Goal: Task Accomplishment & Management: Use online tool/utility

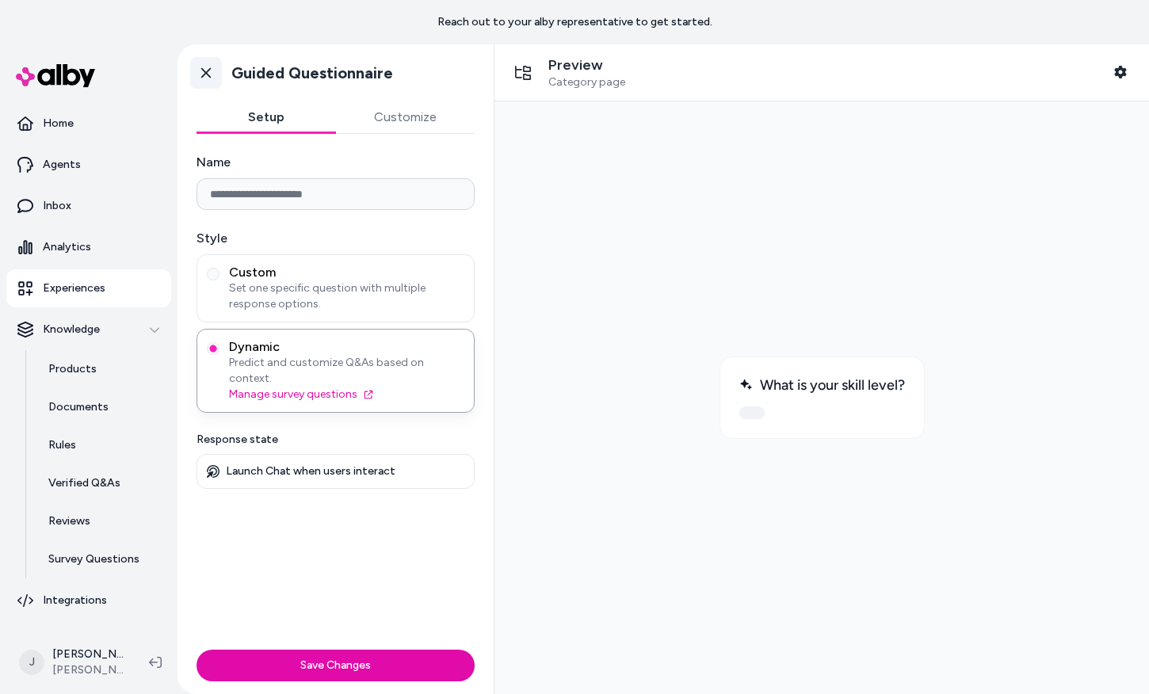
click at [204, 72] on icon at bounding box center [206, 73] width 16 height 16
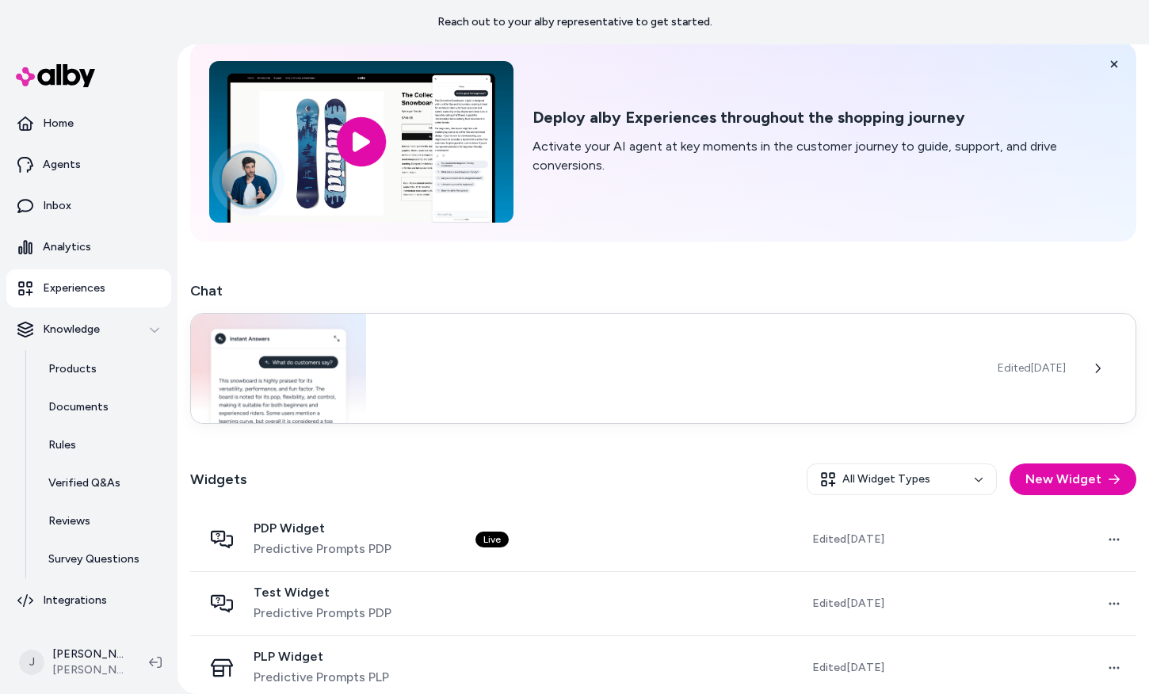
scroll to position [86, 0]
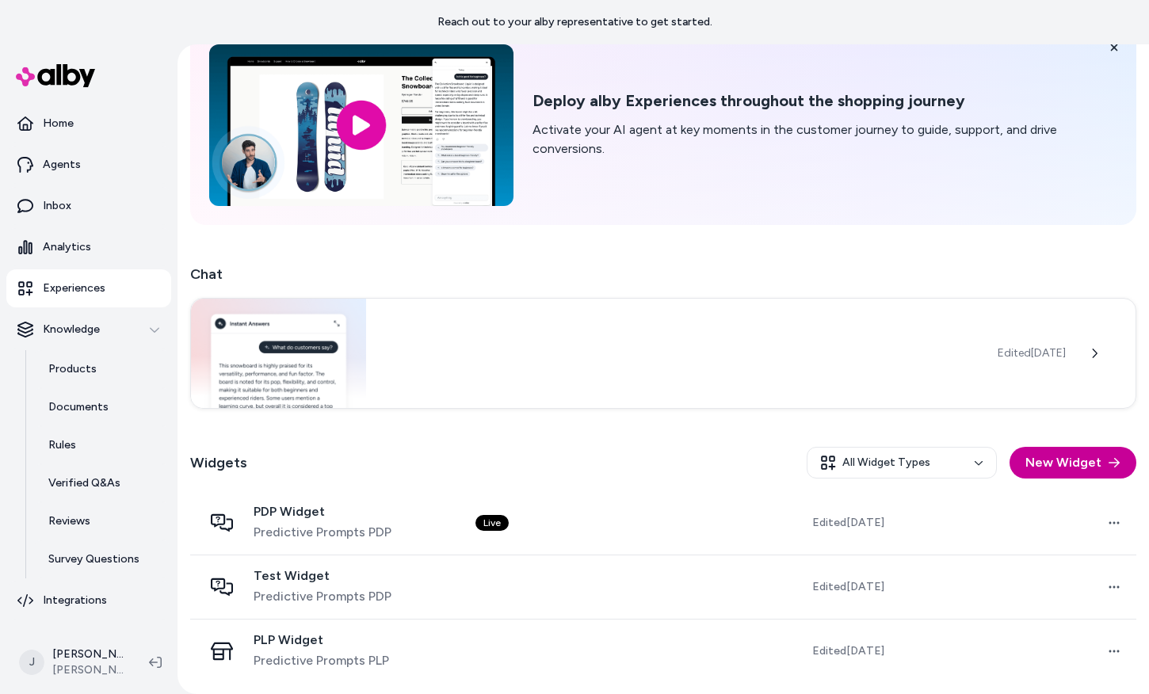
click at [1042, 457] on button "New Widget" at bounding box center [1073, 463] width 127 height 32
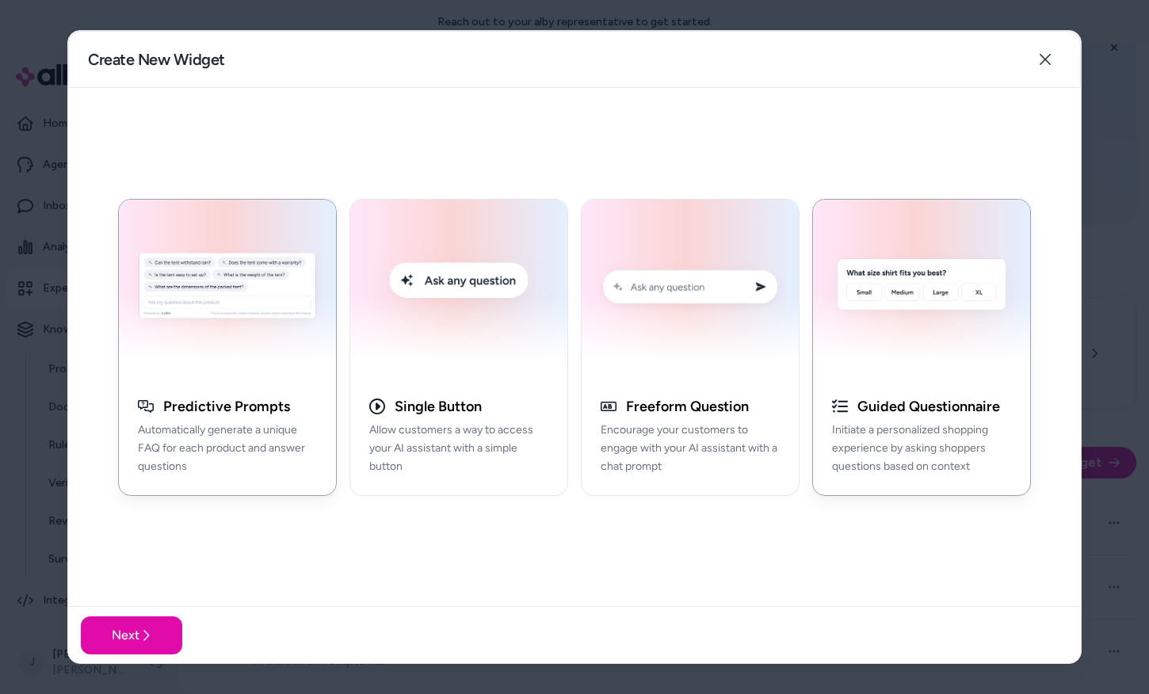
click at [875, 357] on img "button" at bounding box center [922, 289] width 198 height 160
click at [148, 635] on icon at bounding box center [146, 635] width 6 height 10
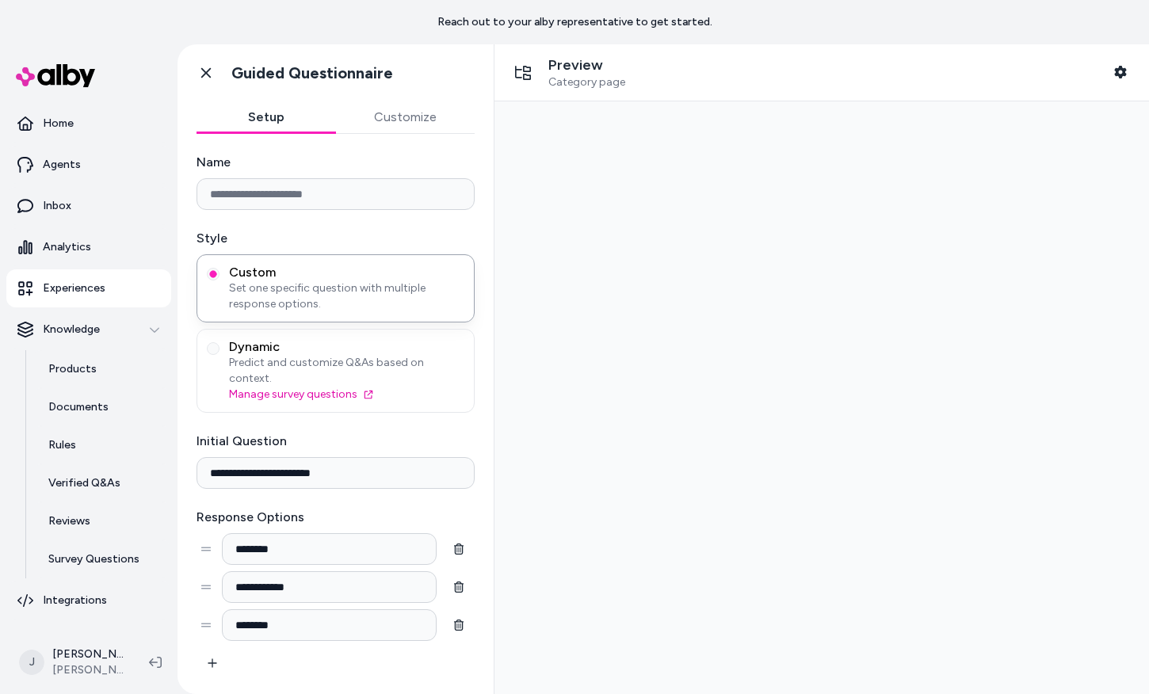
click at [268, 195] on input "Name" at bounding box center [336, 194] width 278 height 32
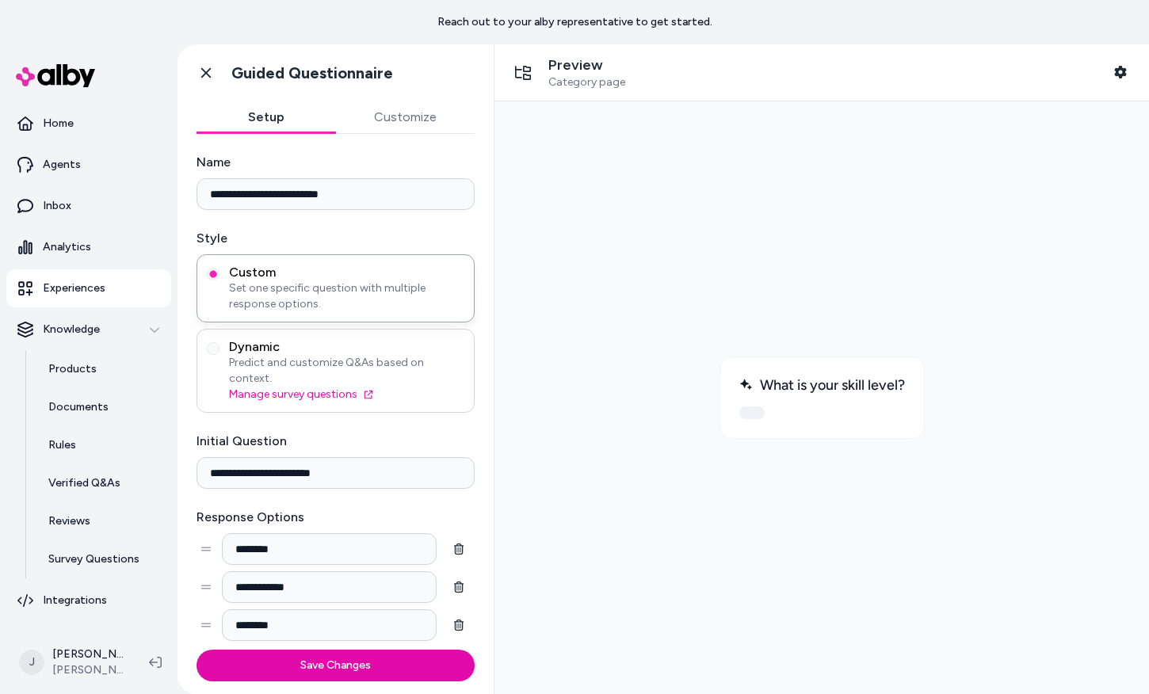
type input "**********"
click at [260, 360] on span "Predict and customize Q&As based on context." at bounding box center [346, 371] width 235 height 32
click at [220, 355] on button "Dynamic Predict and customize Q&As based on context. Manage survey questions" at bounding box center [213, 348] width 13 height 13
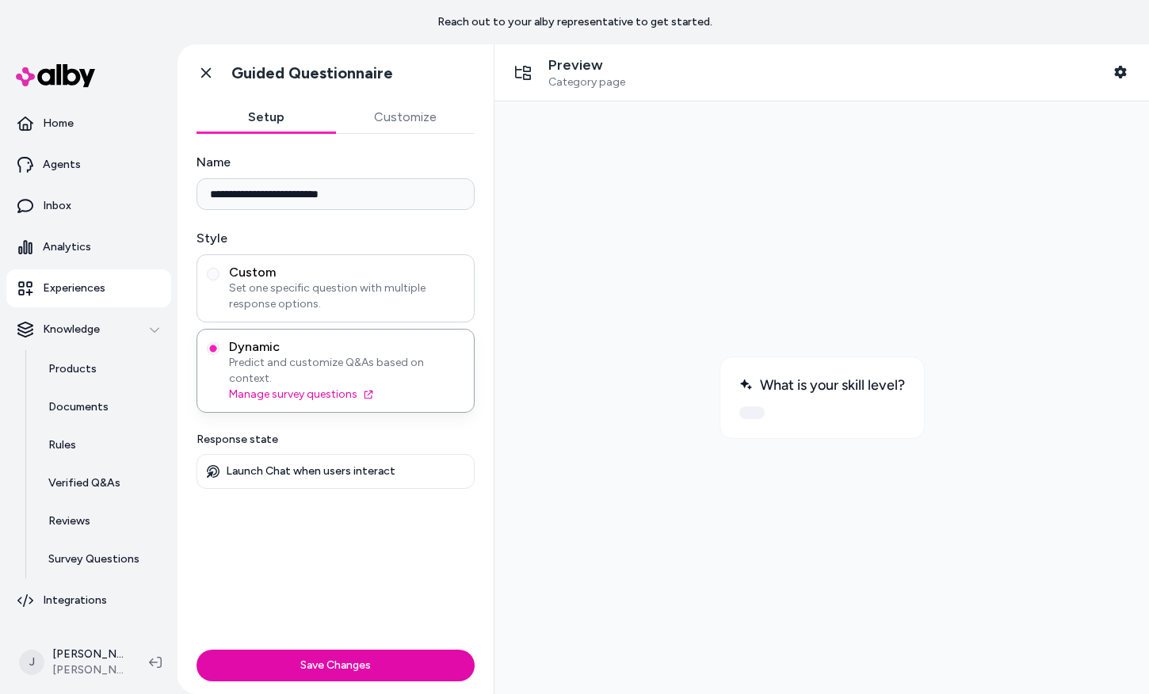
click at [274, 300] on span "Set one specific question with multiple response options." at bounding box center [346, 297] width 235 height 32
click at [220, 281] on button "Custom Set one specific question with multiple response options." at bounding box center [213, 274] width 13 height 13
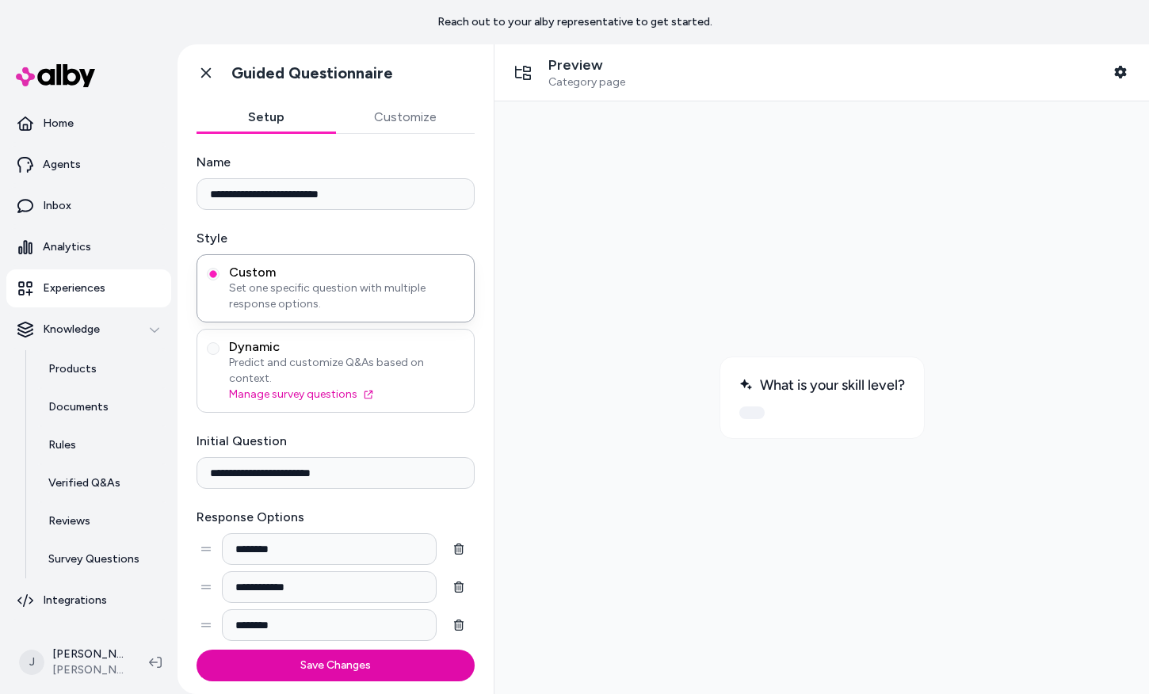
click at [318, 355] on span "Predict and customize Q&As based on context." at bounding box center [346, 371] width 235 height 32
click at [220, 354] on button "Dynamic Predict and customize Q&As based on context. Manage survey questions" at bounding box center [213, 348] width 13 height 13
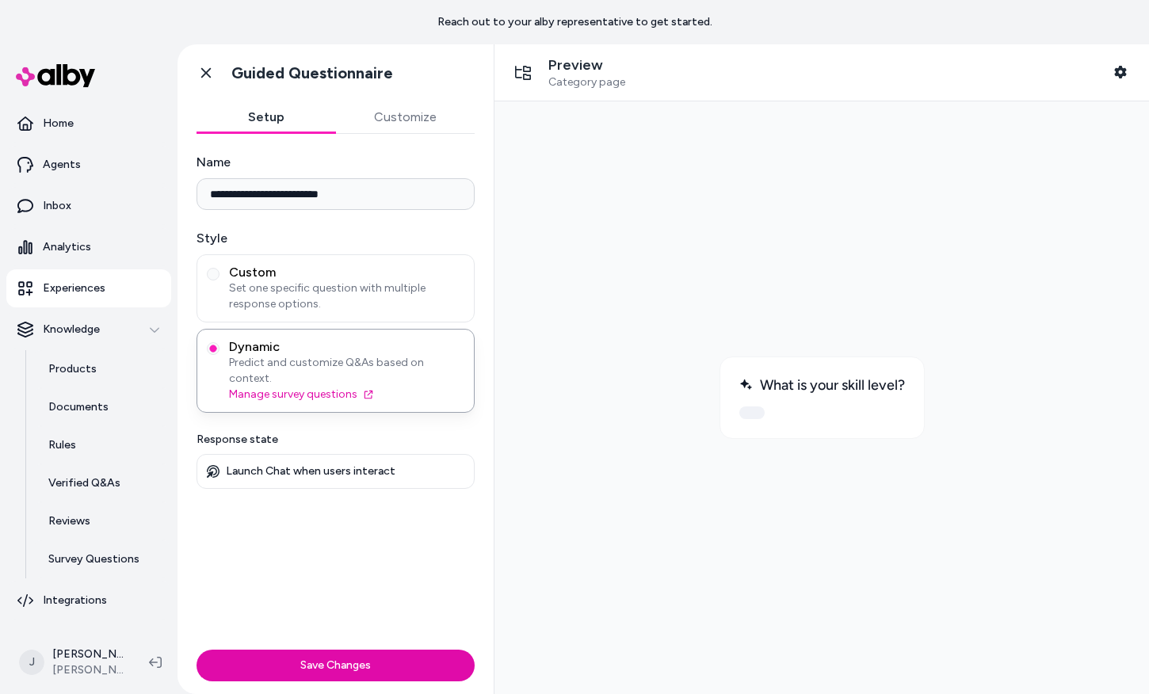
click at [400, 126] on button "Customize" at bounding box center [406, 117] width 140 height 32
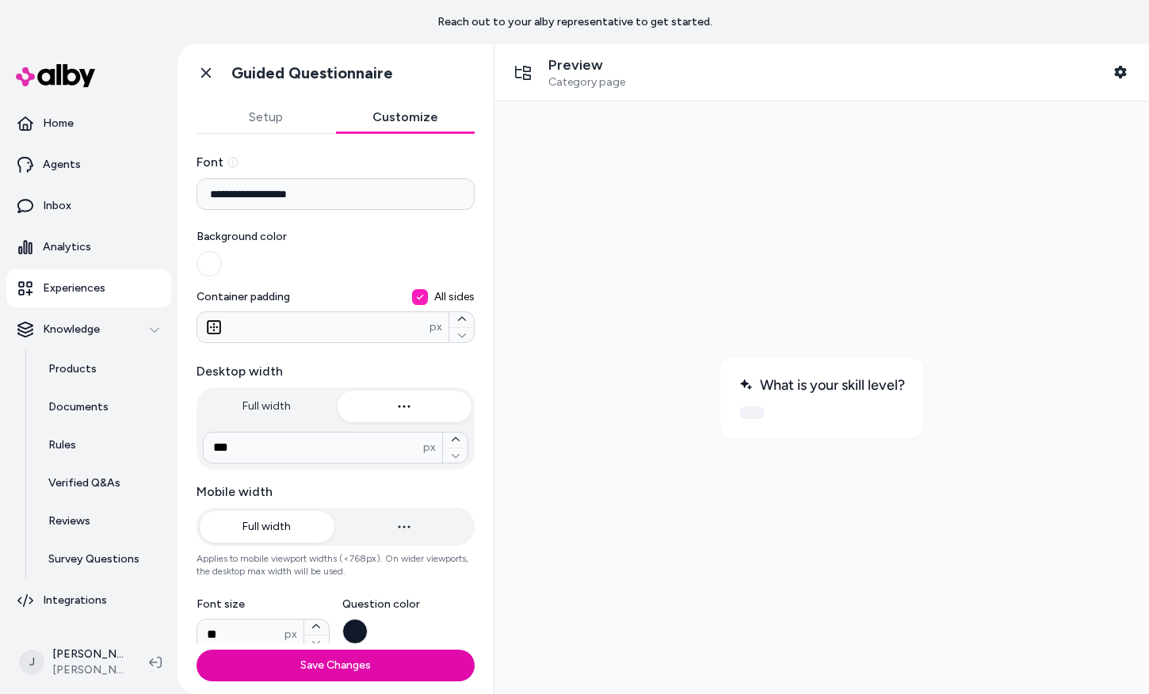
click at [212, 197] on input "**********" at bounding box center [336, 194] width 278 height 32
click at [272, 254] on label "Background color" at bounding box center [336, 253] width 278 height 48
click at [222, 254] on button "Background color" at bounding box center [209, 263] width 25 height 25
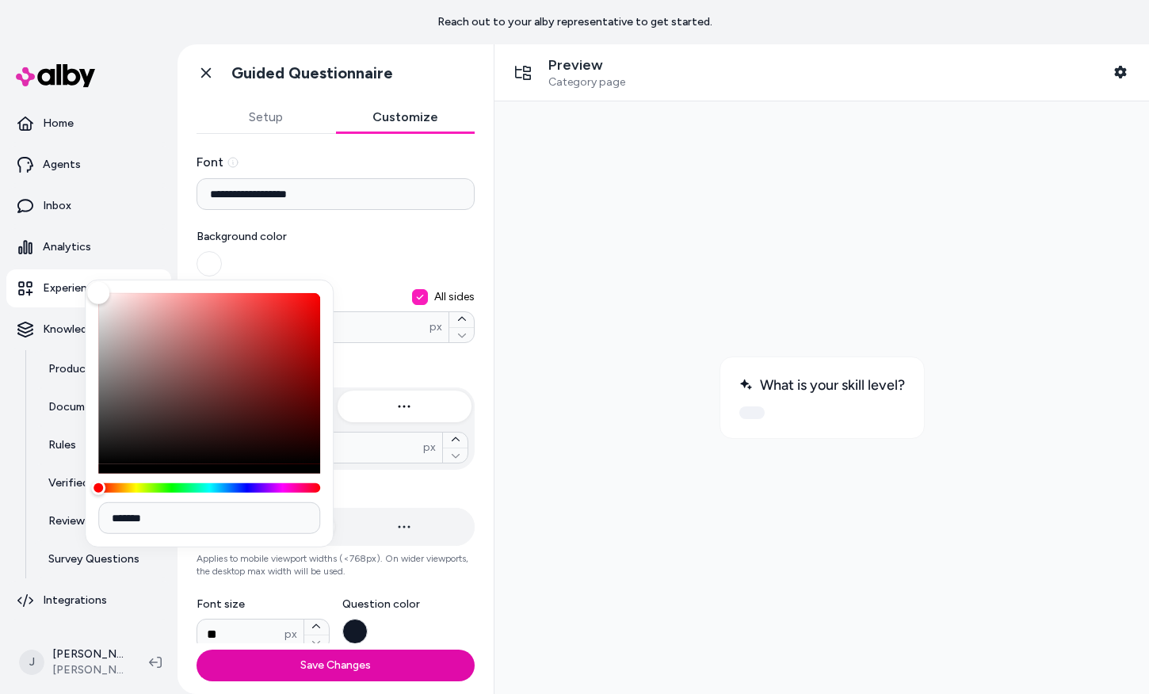
click at [371, 261] on label "Background color" at bounding box center [336, 253] width 278 height 48
click at [222, 261] on button "Background color" at bounding box center [209, 263] width 25 height 25
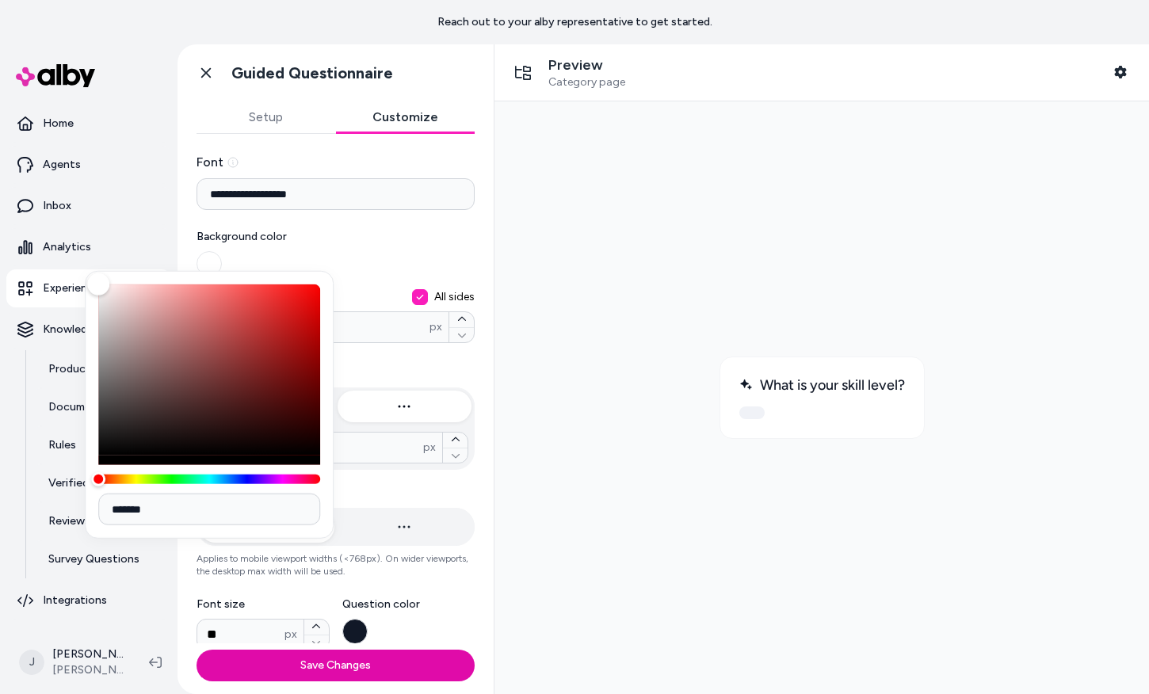
scroll to position [29, 0]
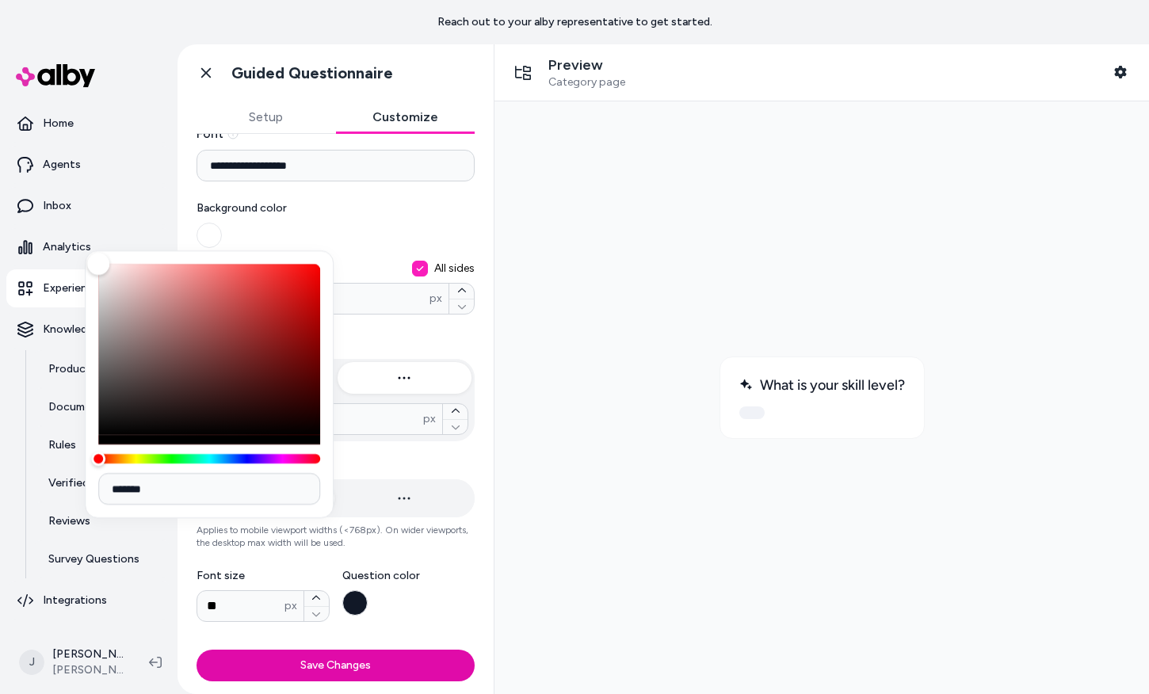
click at [361, 211] on span "Background color" at bounding box center [336, 209] width 278 height 16
click at [222, 223] on button "Background color" at bounding box center [209, 235] width 25 height 25
click at [369, 197] on div "**********" at bounding box center [336, 633] width 278 height 1018
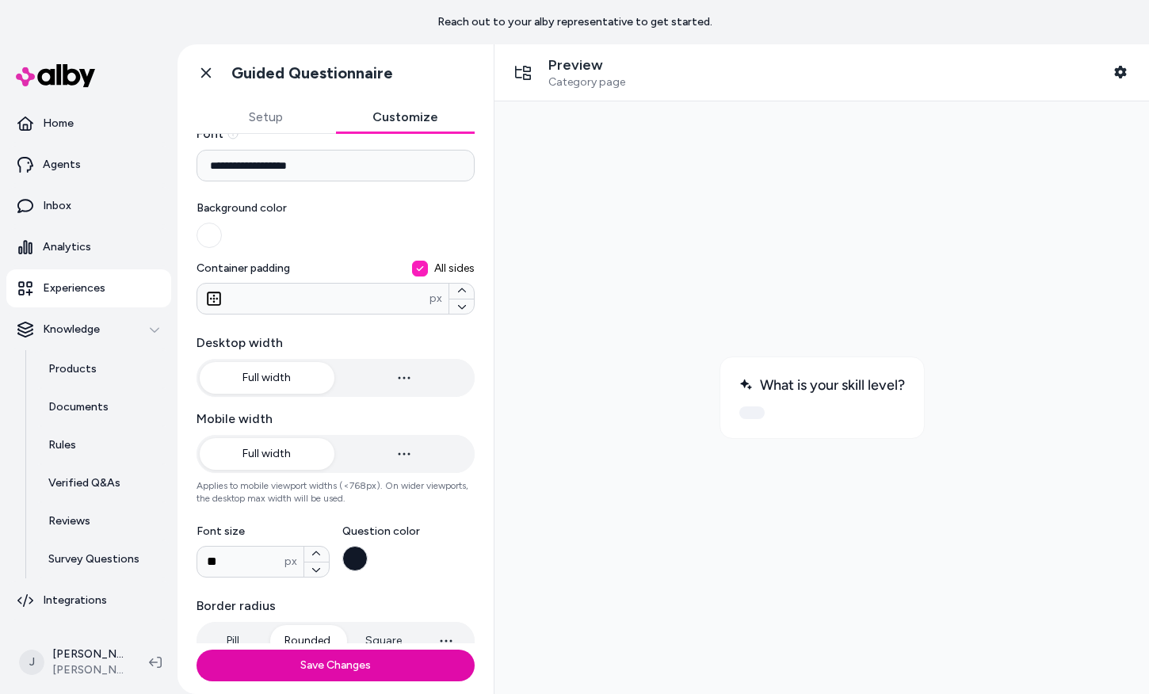
click at [275, 378] on button "Full width" at bounding box center [267, 378] width 135 height 32
type input "***"
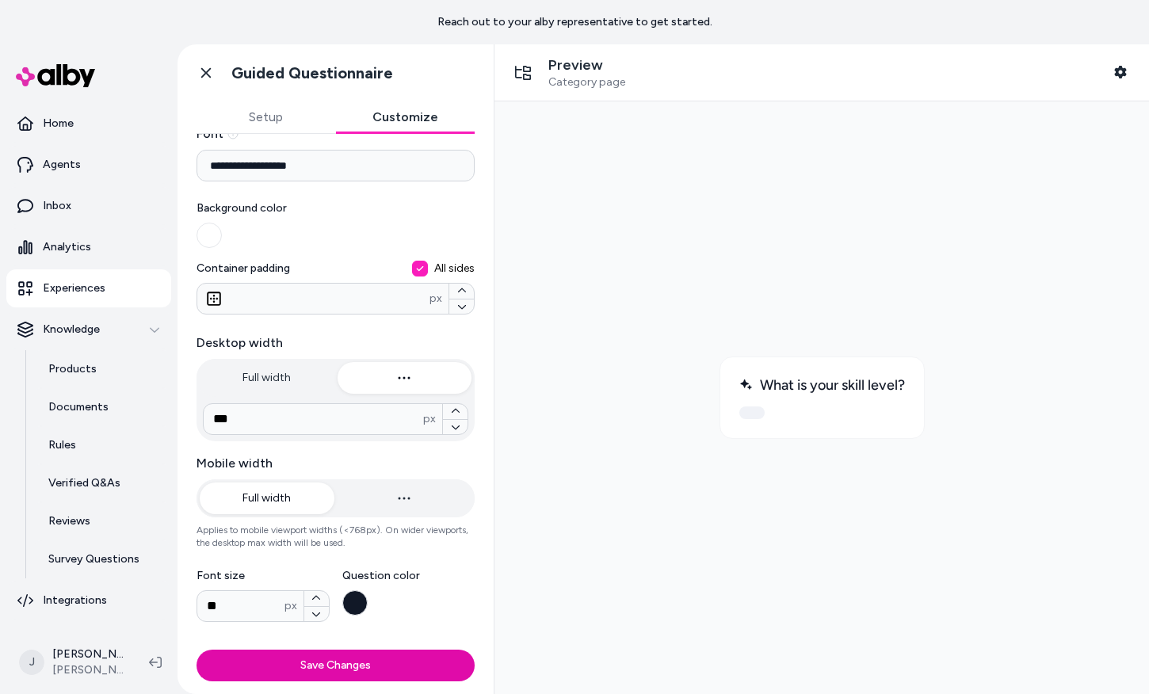
click at [383, 381] on button "button" at bounding box center [405, 378] width 135 height 32
click at [338, 423] on input "***" at bounding box center [314, 419] width 220 height 19
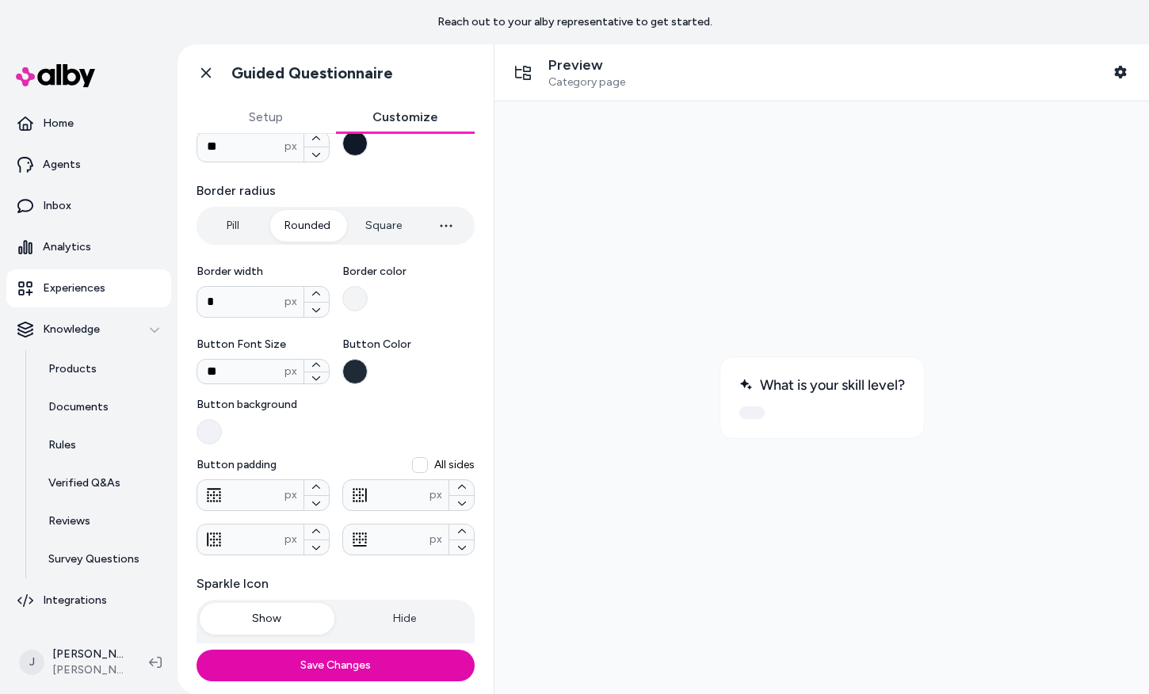
scroll to position [526, 0]
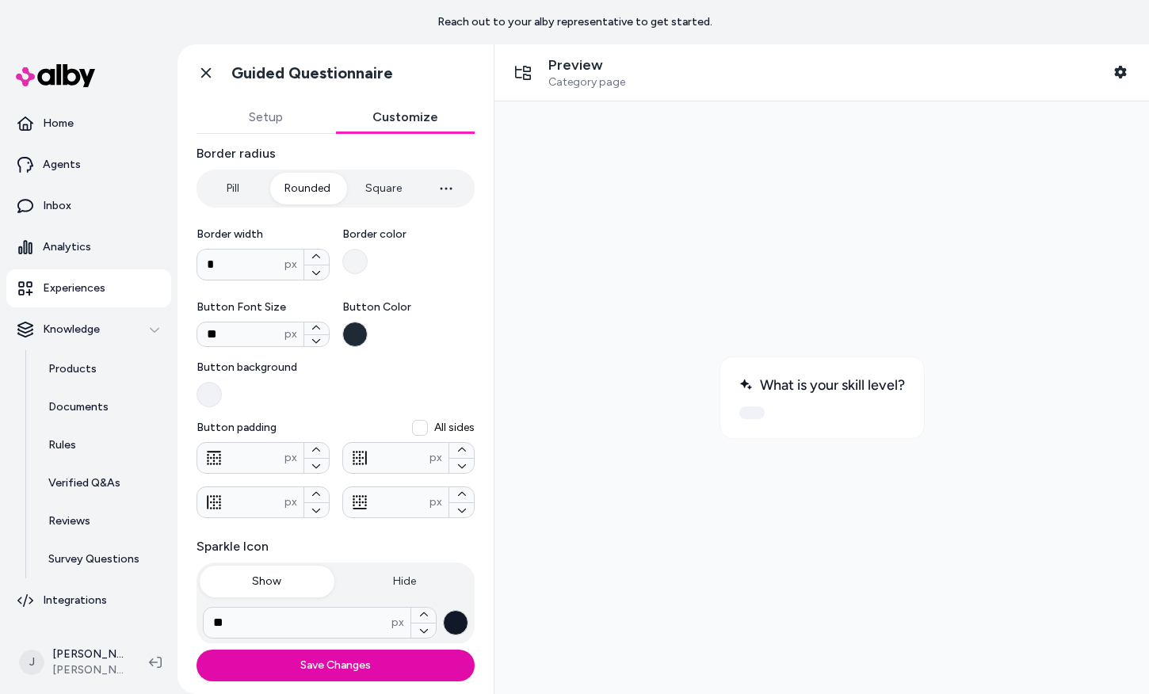
click at [752, 411] on button at bounding box center [752, 413] width 25 height 13
click at [780, 405] on div "What is your skill level?" at bounding box center [822, 398] width 205 height 82
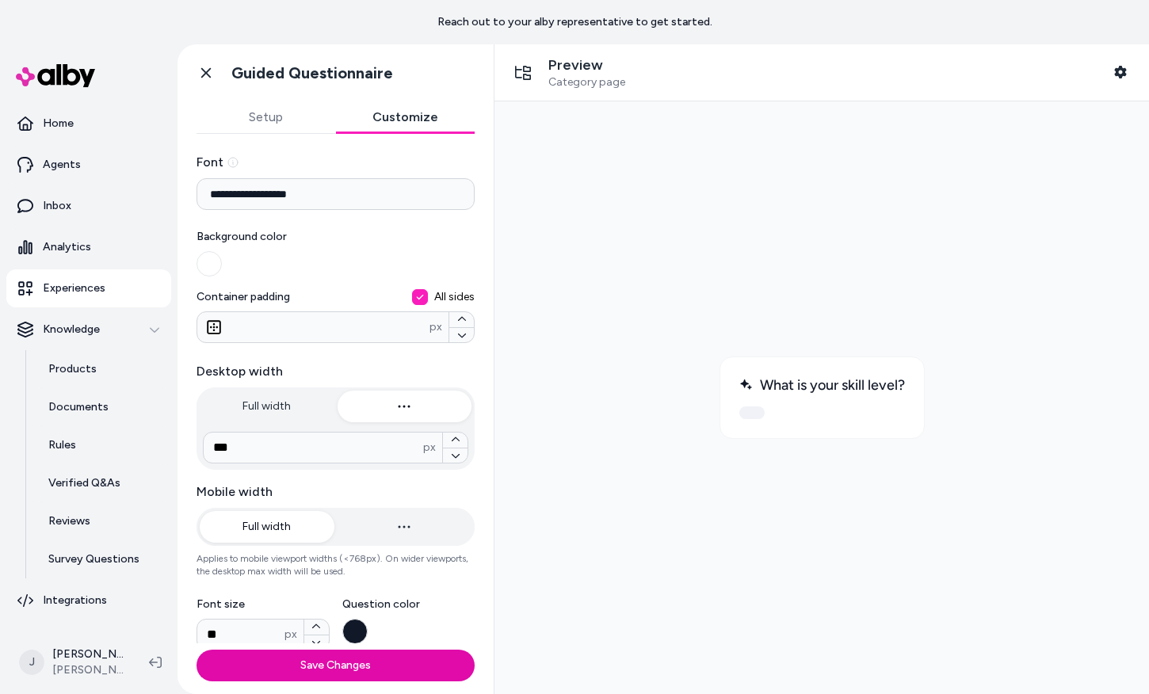
click at [274, 127] on button "Setup" at bounding box center [267, 117] width 140 height 32
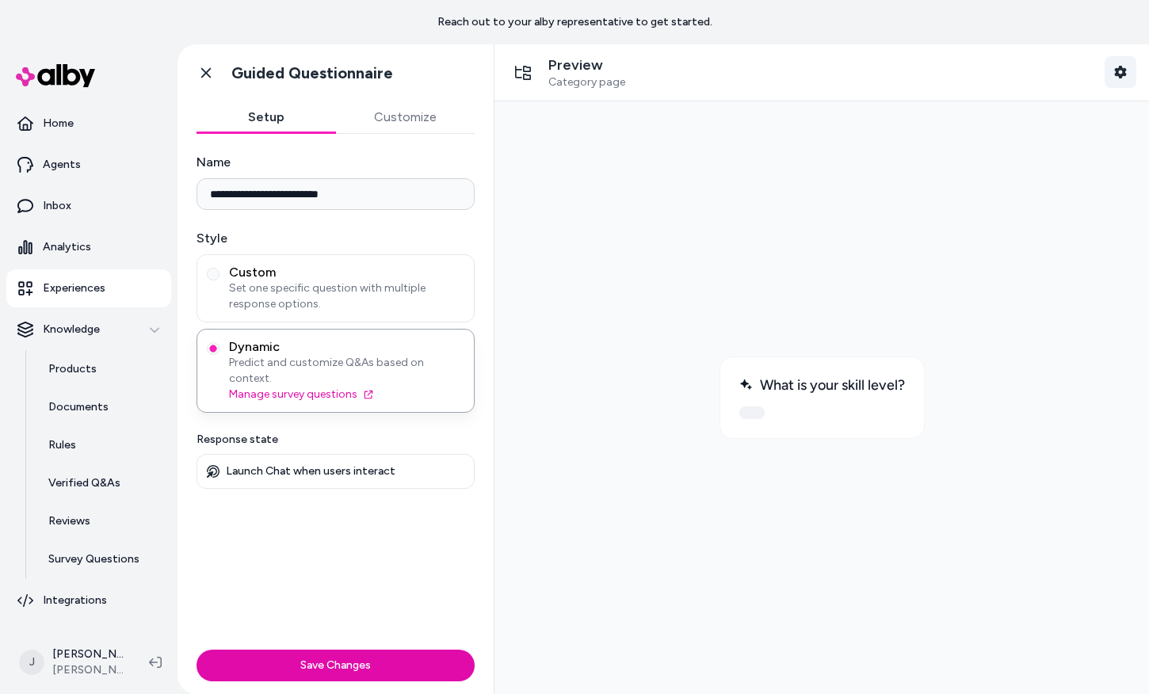
click at [1125, 70] on icon "button" at bounding box center [1121, 72] width 12 height 13
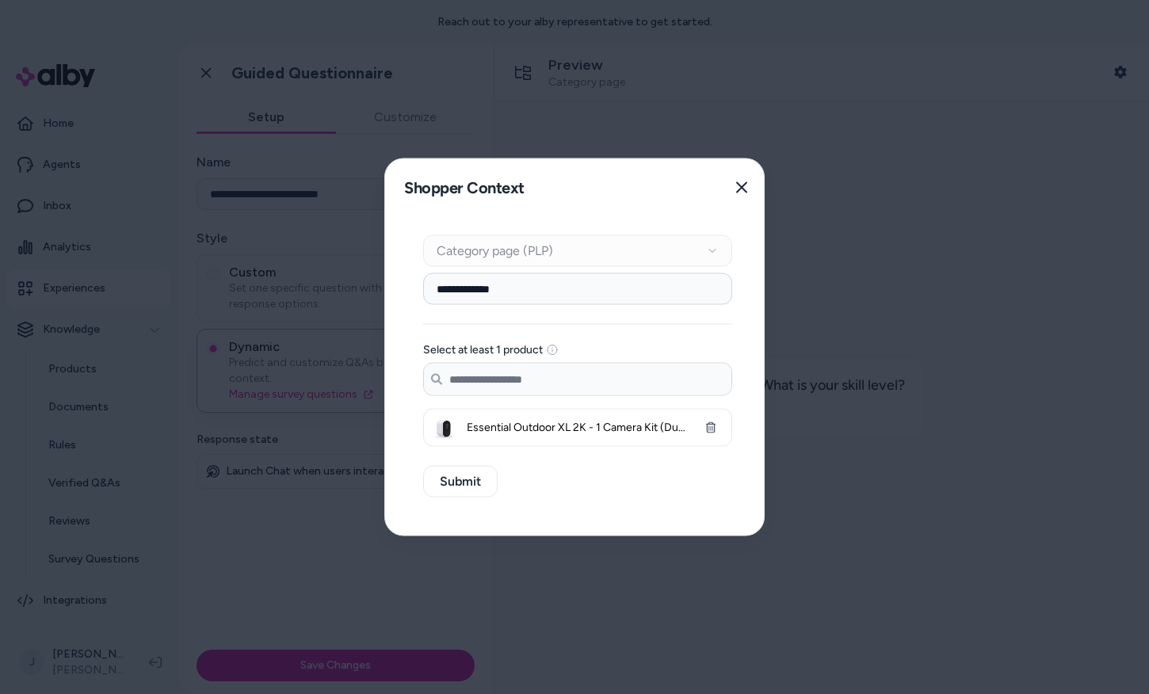
click at [596, 254] on div "Context Type Category page (PLP)" at bounding box center [577, 251] width 309 height 32
click at [554, 382] on input "Search products..." at bounding box center [578, 380] width 308 height 32
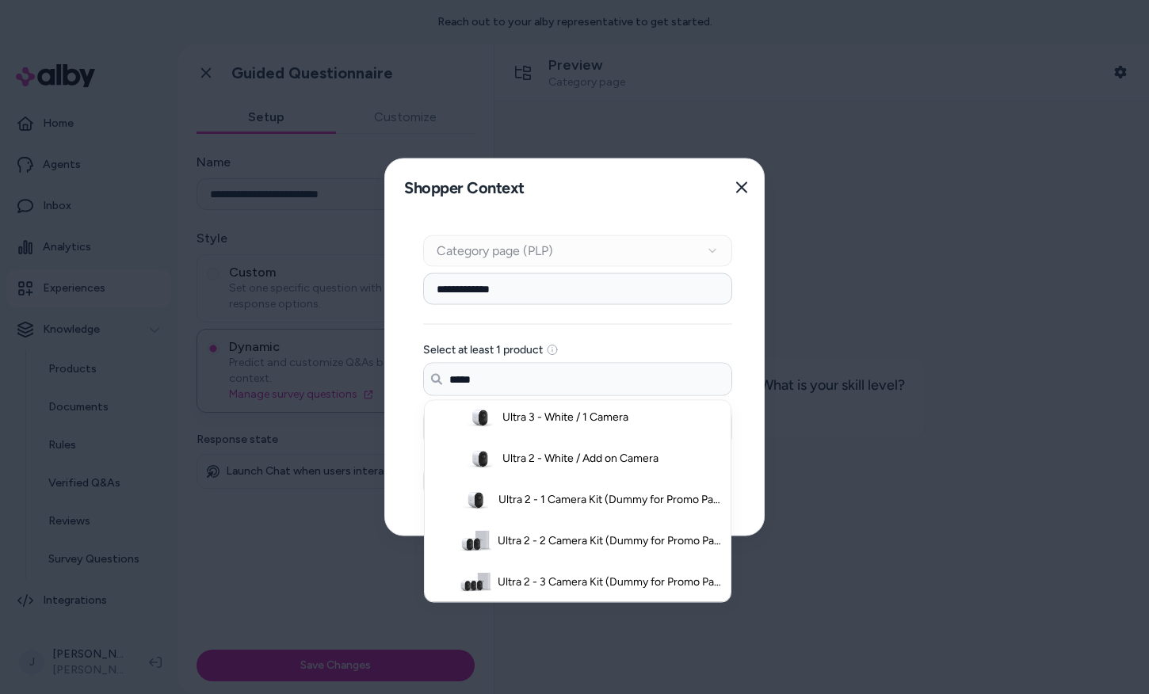
scroll to position [174, 0]
click at [496, 465] on li "Ultra 2 - White / Add on Camera" at bounding box center [578, 456] width 300 height 41
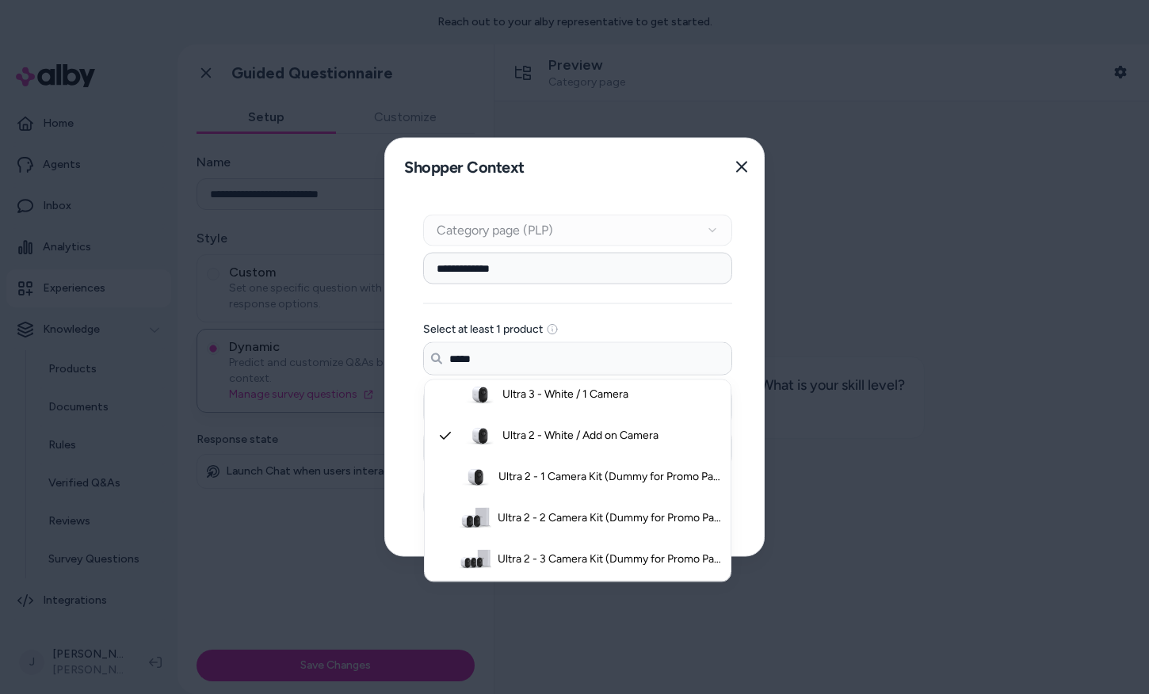
type input "*****"
click at [403, 475] on div "**********" at bounding box center [577, 376] width 385 height 361
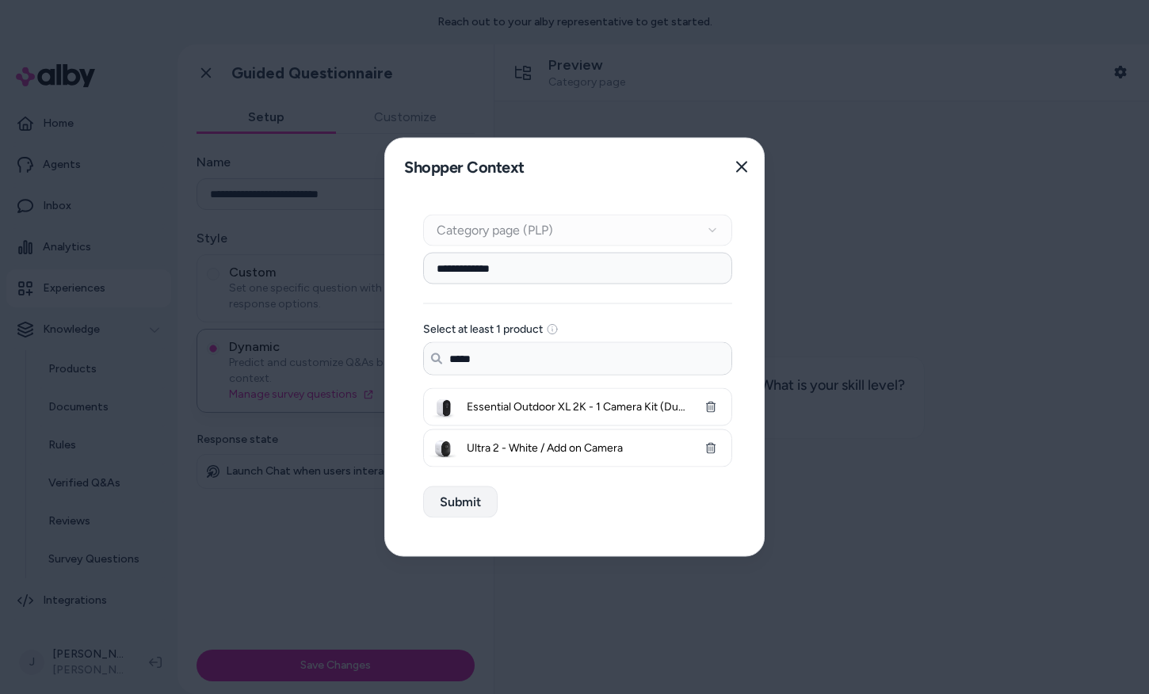
click at [447, 509] on button "Submit" at bounding box center [460, 503] width 75 height 32
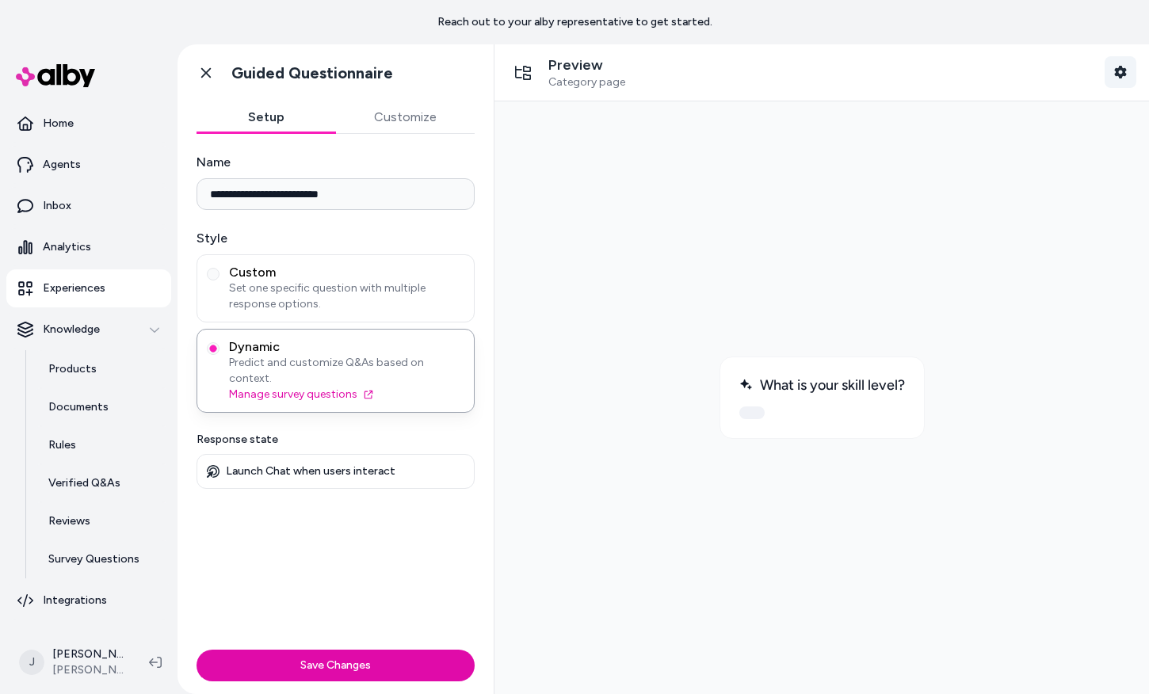
click at [1129, 74] on button "Shopper Context" at bounding box center [1121, 72] width 32 height 32
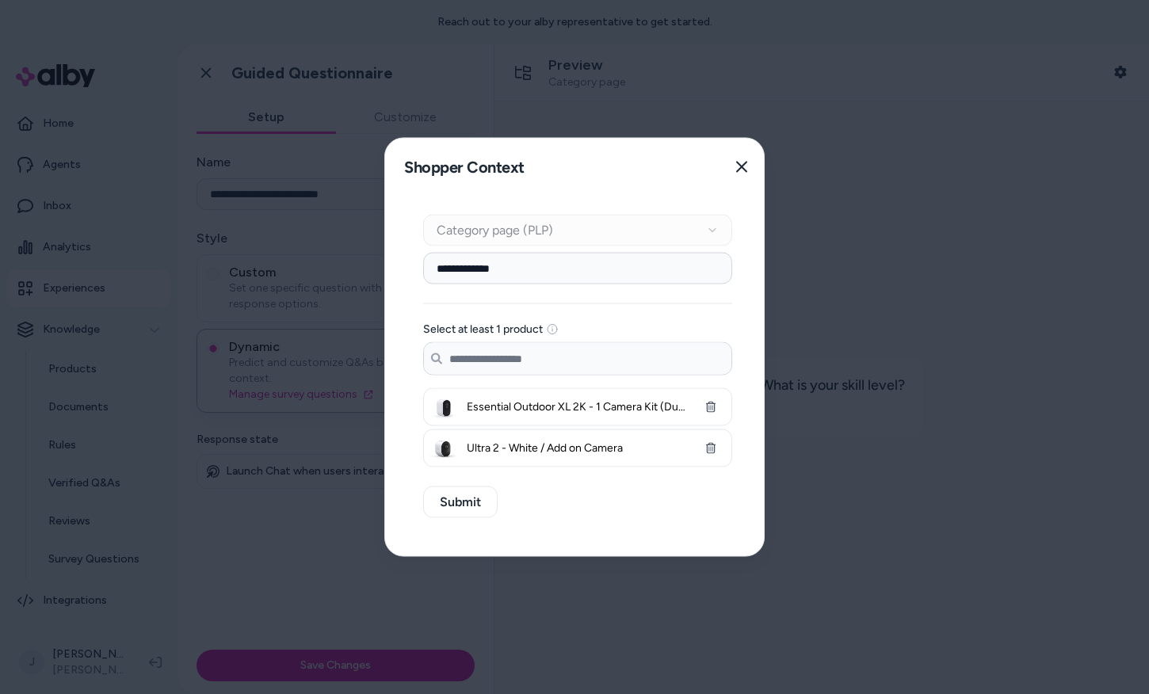
click at [598, 270] on input "**********" at bounding box center [577, 269] width 309 height 32
click at [555, 235] on div "Context Type Category page (PLP)" at bounding box center [577, 231] width 309 height 32
click at [555, 270] on input "**********" at bounding box center [577, 269] width 309 height 32
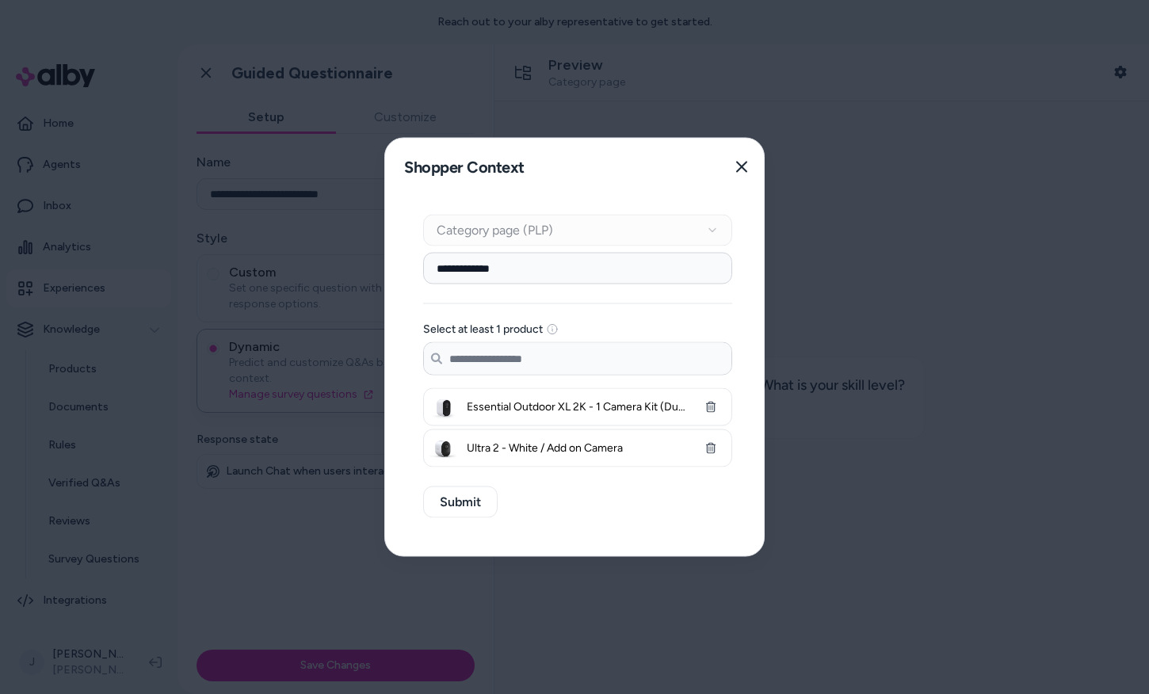
click at [555, 270] on input "**********" at bounding box center [577, 269] width 309 height 32
type input "******"
click at [459, 505] on button "Submit" at bounding box center [460, 503] width 75 height 32
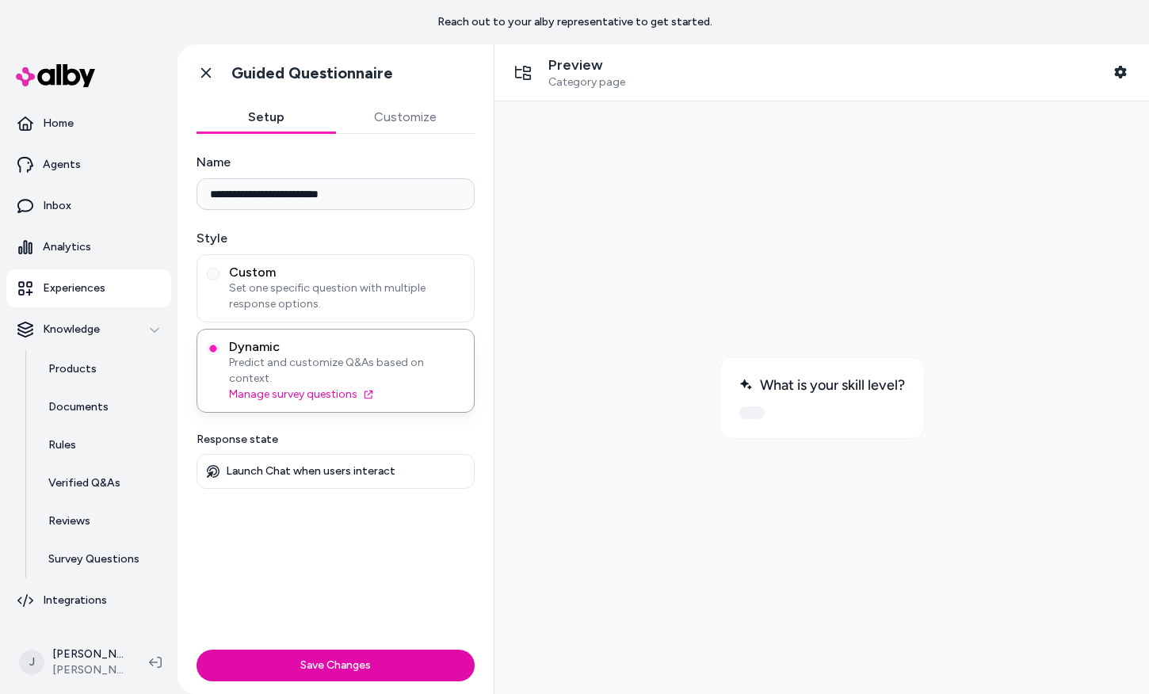
click at [569, 80] on span "Category page" at bounding box center [587, 82] width 77 height 14
click at [351, 664] on button "Save Changes" at bounding box center [336, 666] width 278 height 32
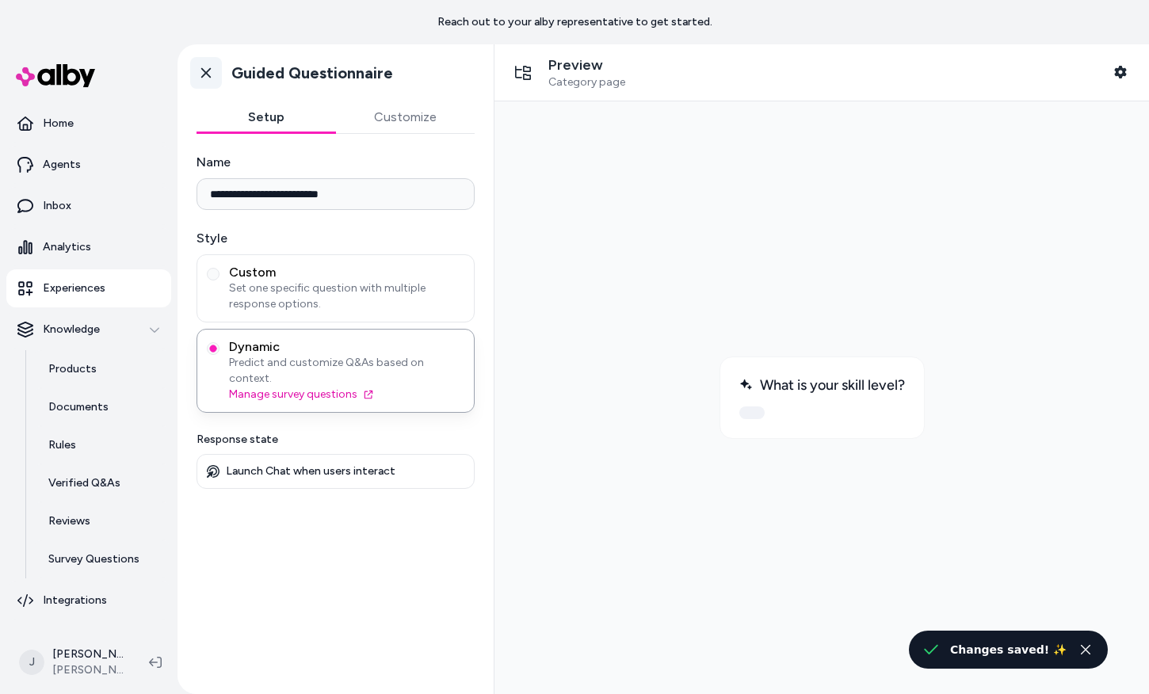
click at [208, 70] on icon at bounding box center [206, 73] width 10 height 10
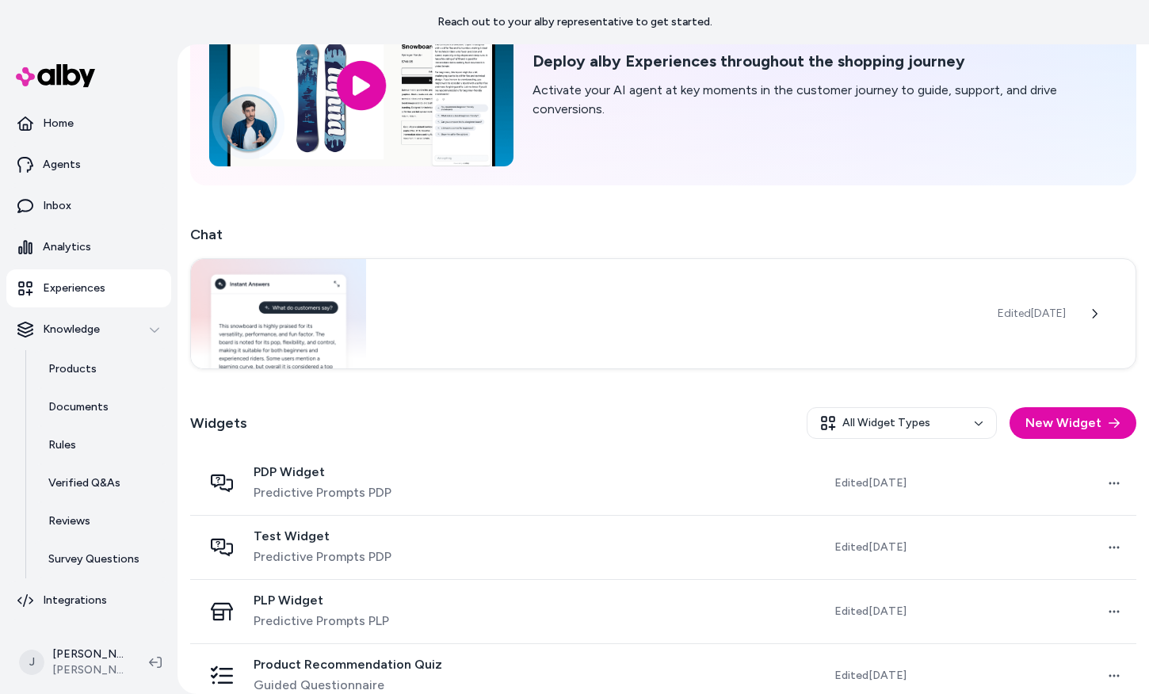
scroll to position [149, 0]
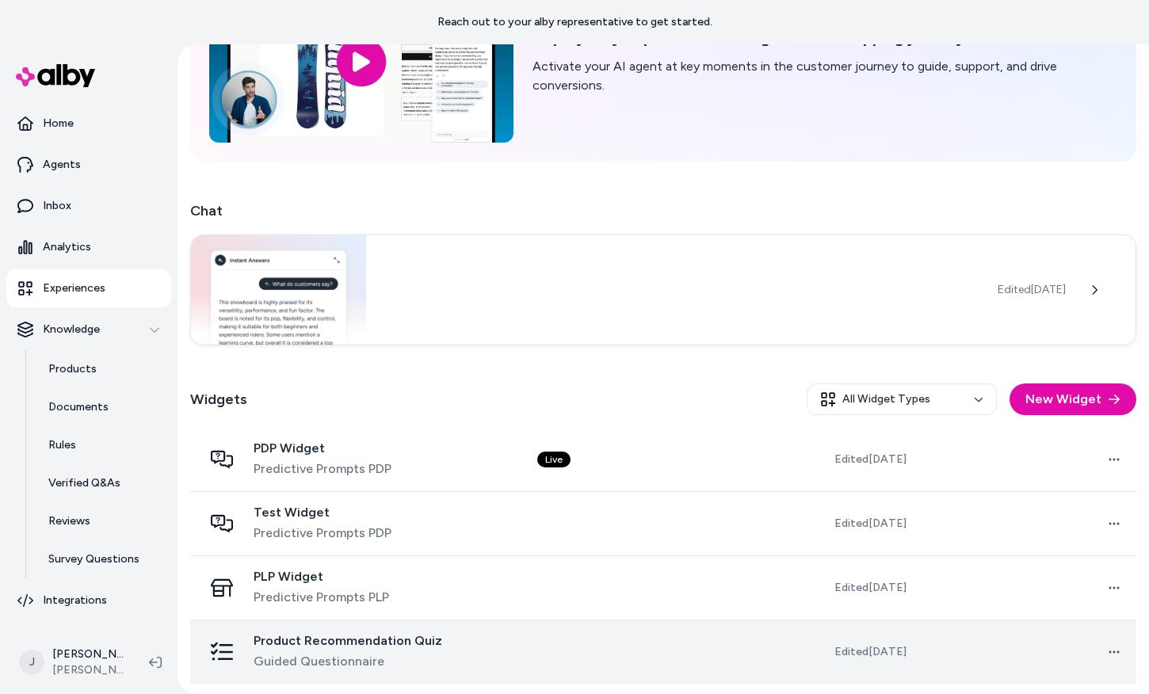
click at [578, 644] on td at bounding box center [633, 652] width 217 height 64
click at [1115, 649] on html "Reach out to your alby representative to get started. Home Agents Inbox Analyti…" at bounding box center [574, 347] width 1149 height 694
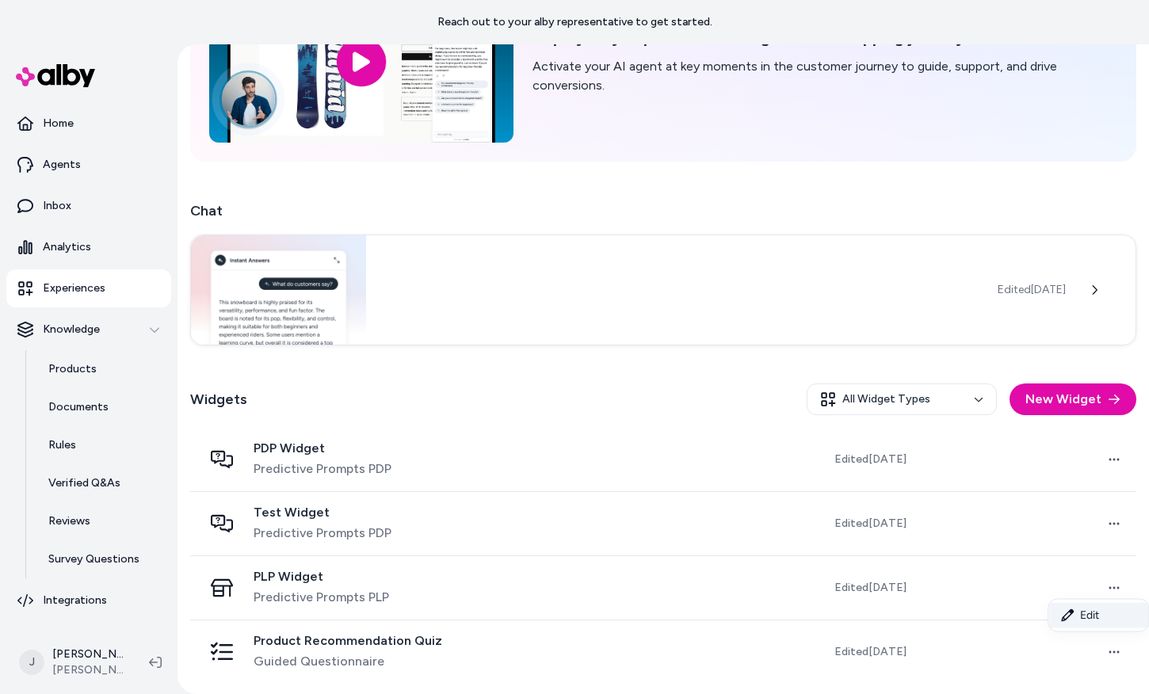
click at [1087, 608] on link "Edit" at bounding box center [1099, 615] width 100 height 25
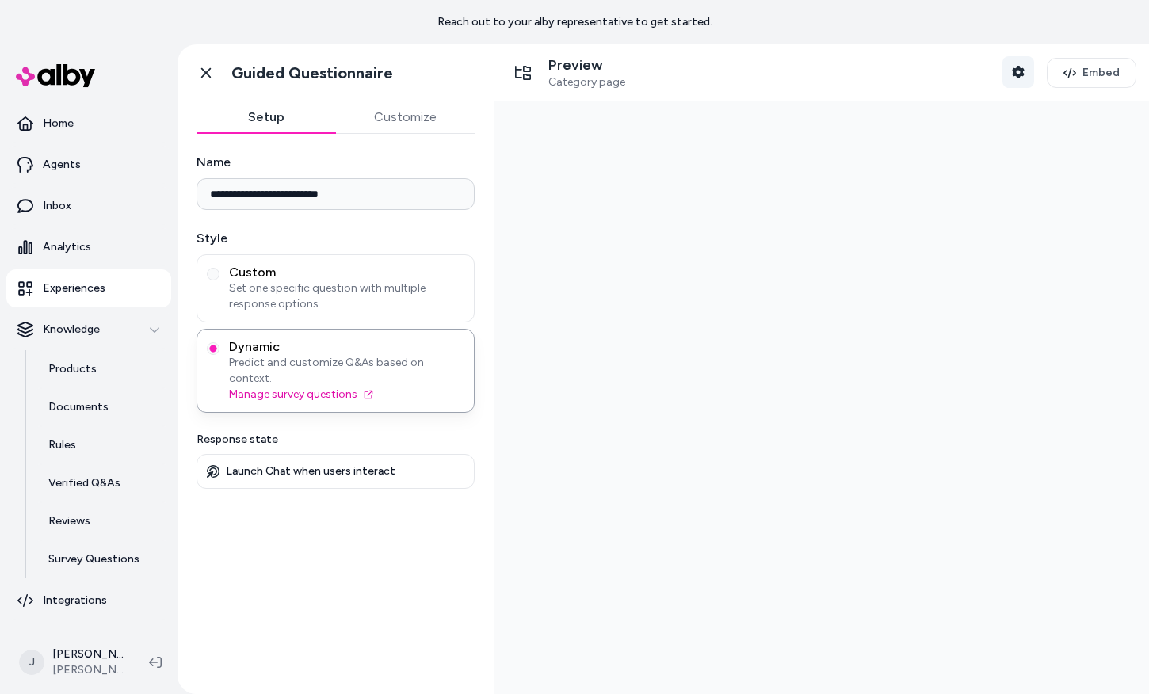
click at [1018, 68] on icon "button" at bounding box center [1018, 72] width 12 height 13
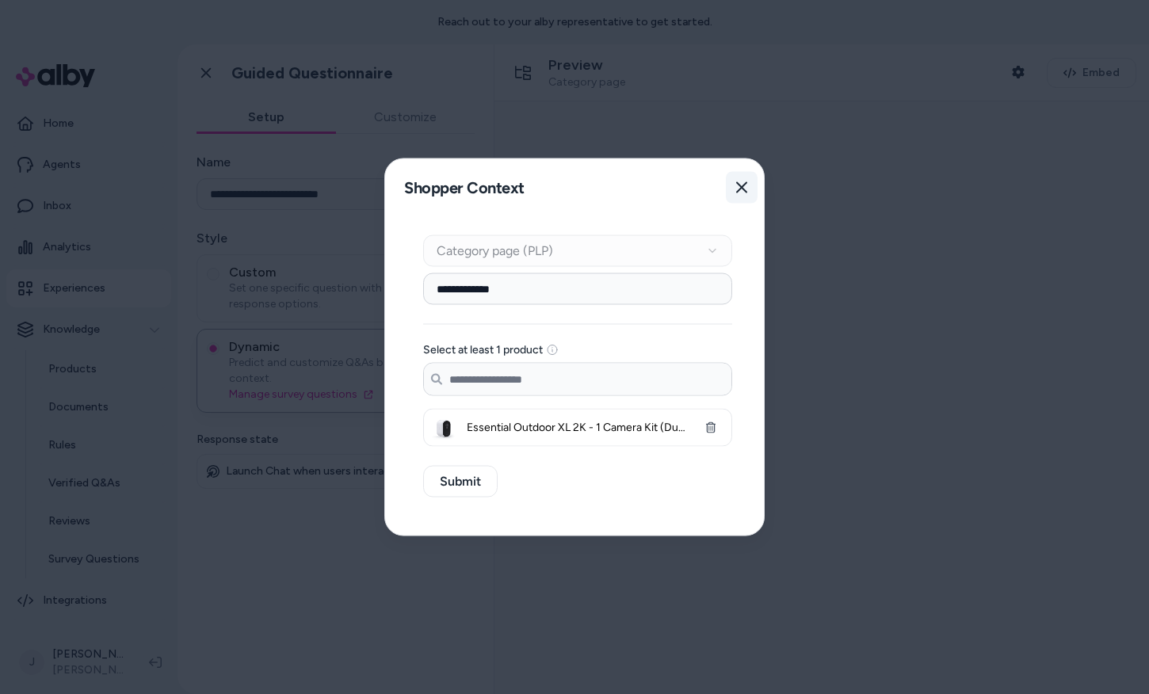
click at [737, 182] on icon "button" at bounding box center [742, 188] width 13 height 13
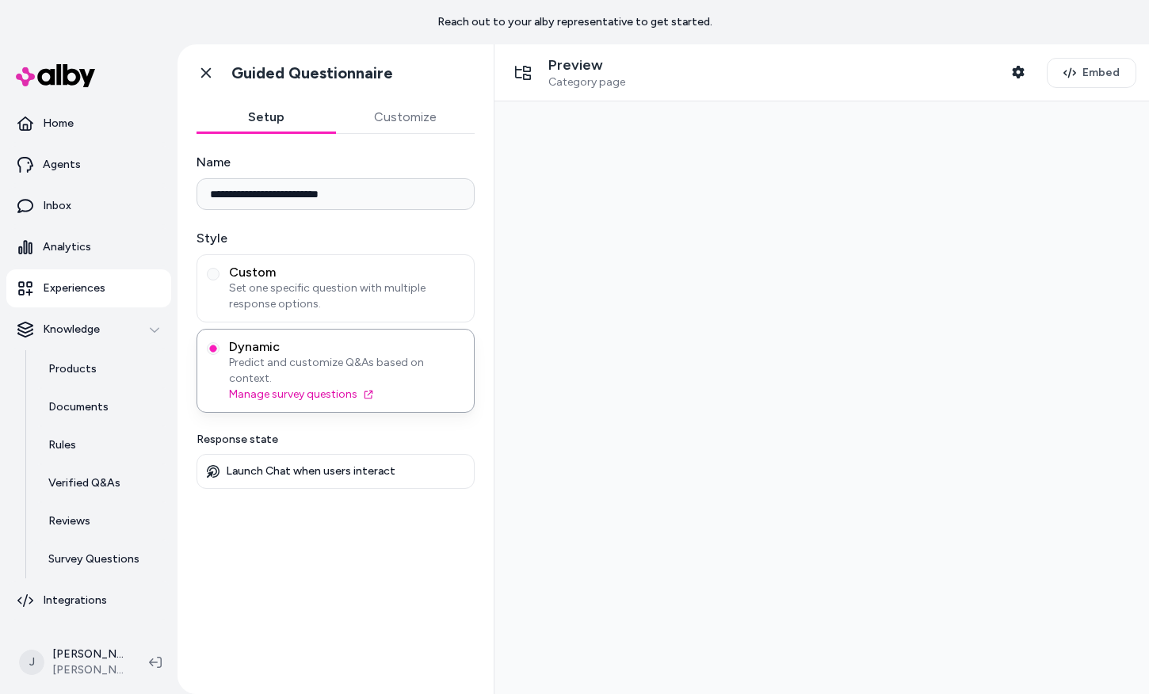
click at [586, 86] on span "Category page" at bounding box center [587, 82] width 77 height 14
click at [543, 87] on div "Preview Category page" at bounding box center [566, 72] width 118 height 33
click at [526, 78] on icon at bounding box center [523, 73] width 16 height 14
click at [1075, 74] on icon "button" at bounding box center [1070, 73] width 13 height 13
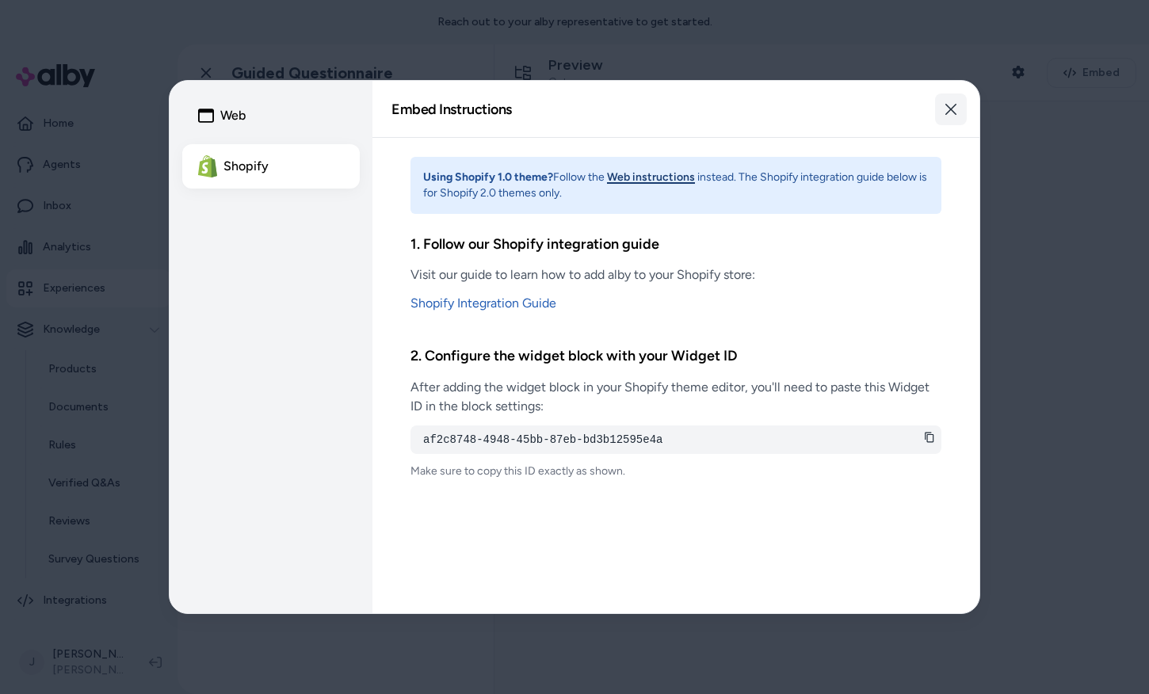
click at [946, 117] on button "Close" at bounding box center [951, 110] width 32 height 32
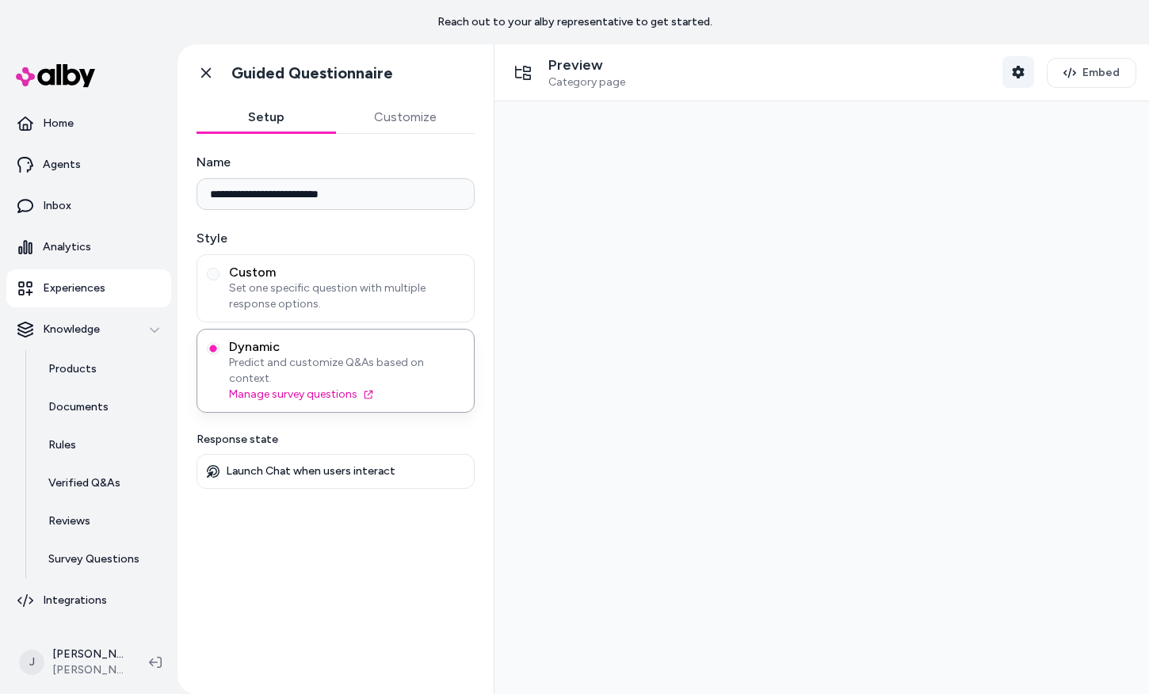
click at [1019, 67] on icon "button" at bounding box center [1018, 72] width 12 height 13
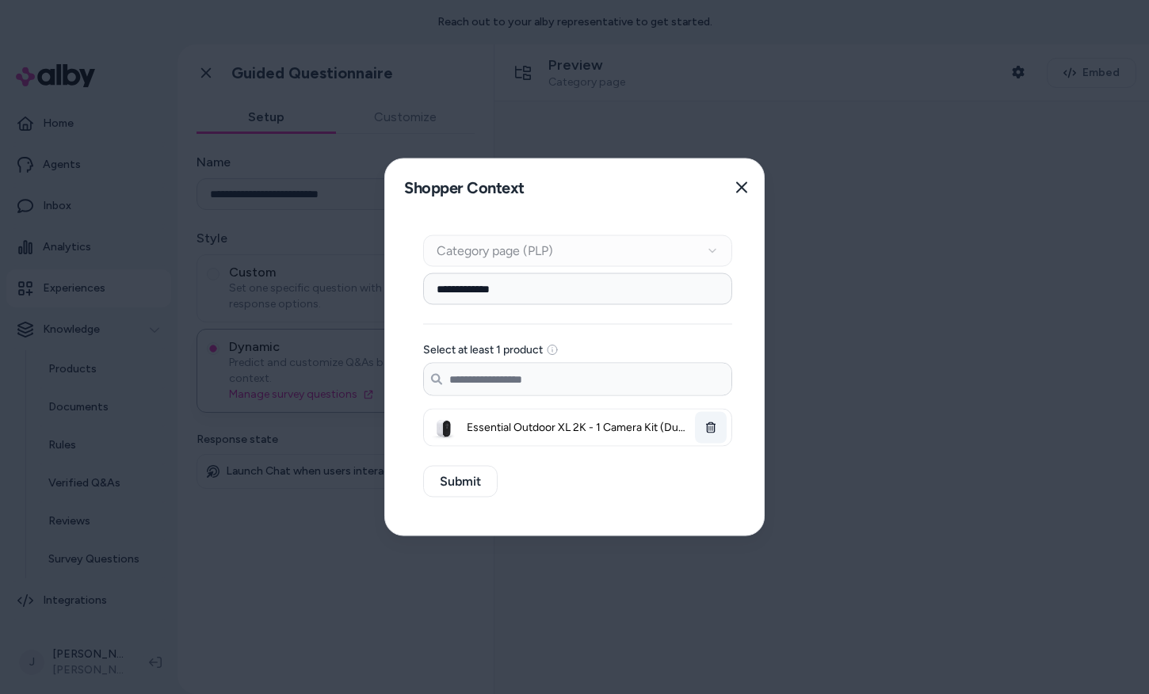
click at [716, 431] on button "button" at bounding box center [711, 428] width 32 height 32
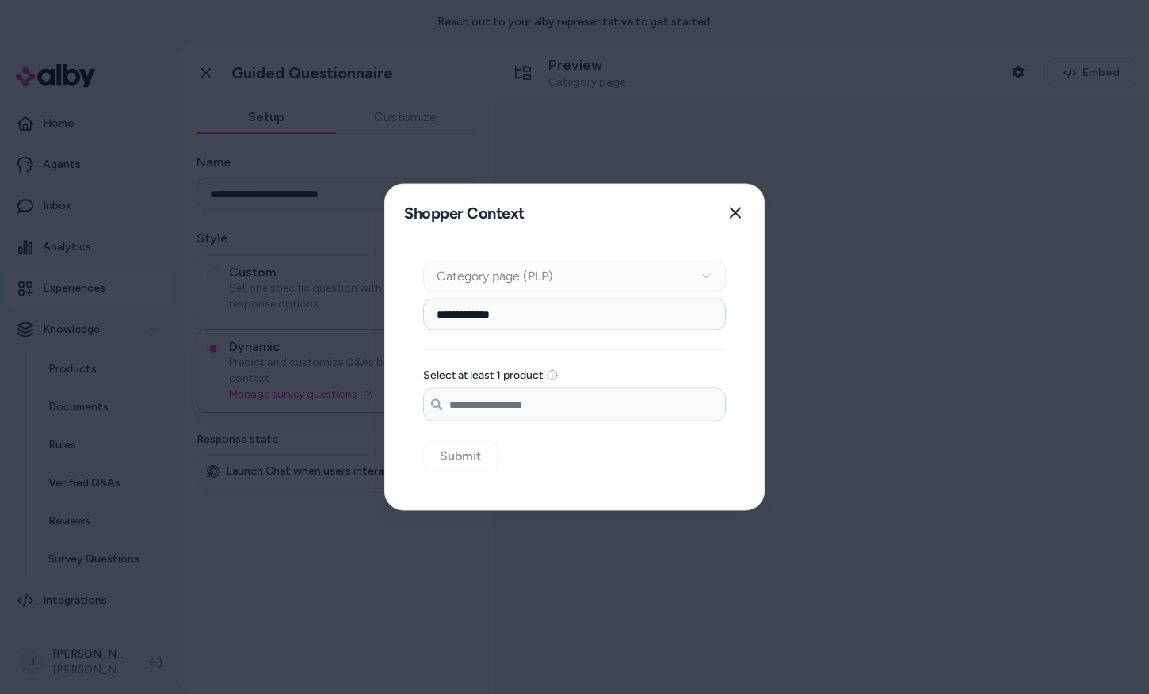
click at [552, 407] on input "Search products..." at bounding box center [574, 405] width 301 height 32
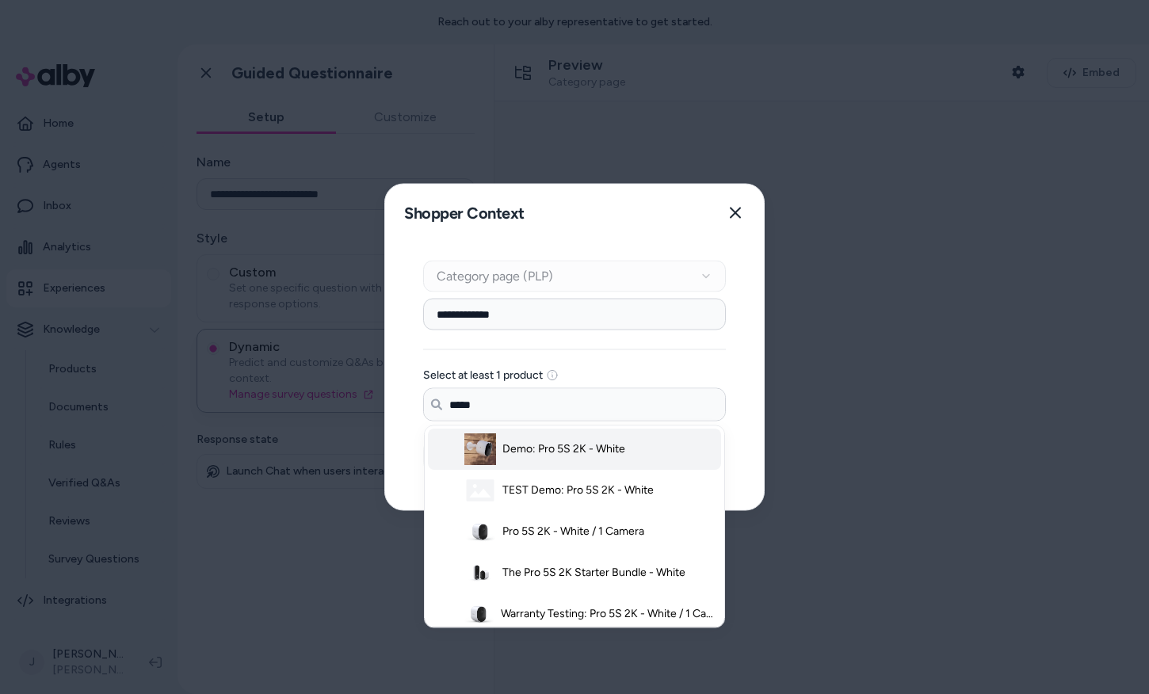
scroll to position [628, 0]
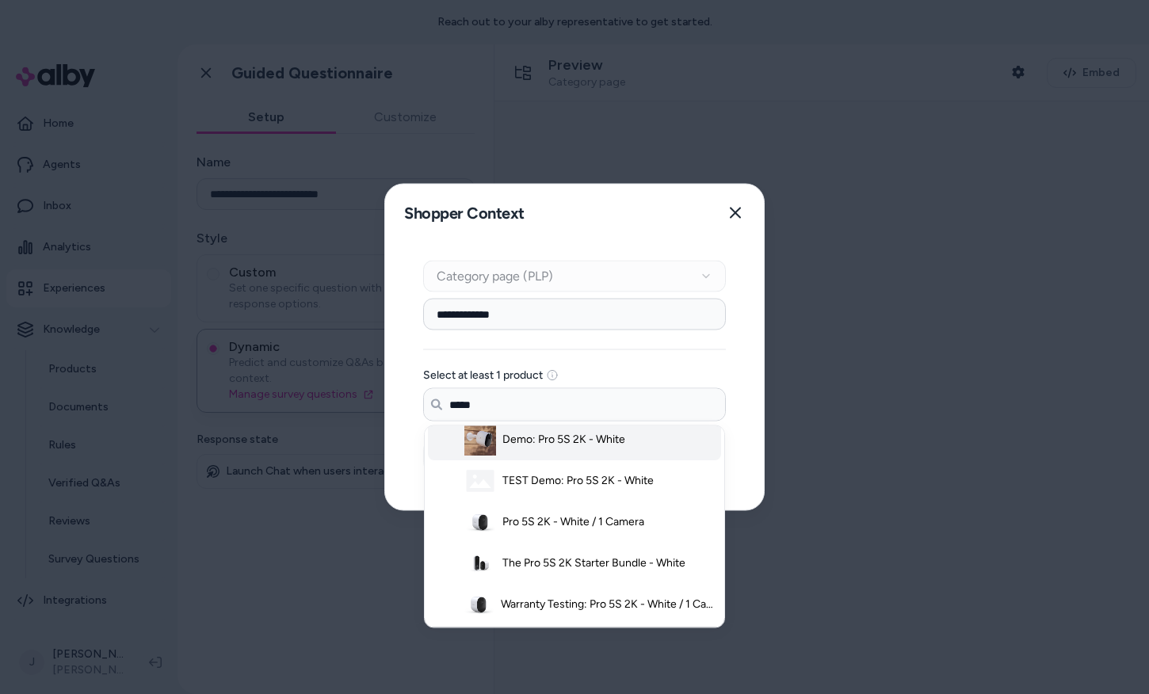
click at [543, 518] on span "Pro 5S 2K - White / 1 Camera" at bounding box center [574, 523] width 142 height 16
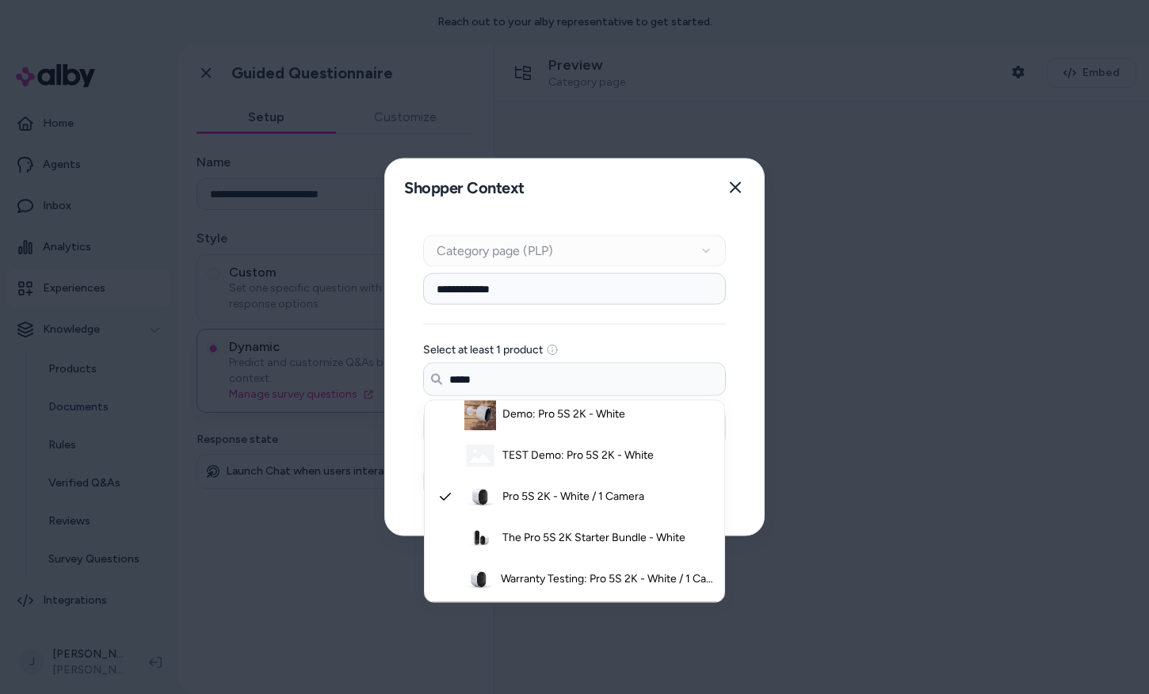
type input "*****"
click at [401, 478] on div "**********" at bounding box center [574, 375] width 379 height 319
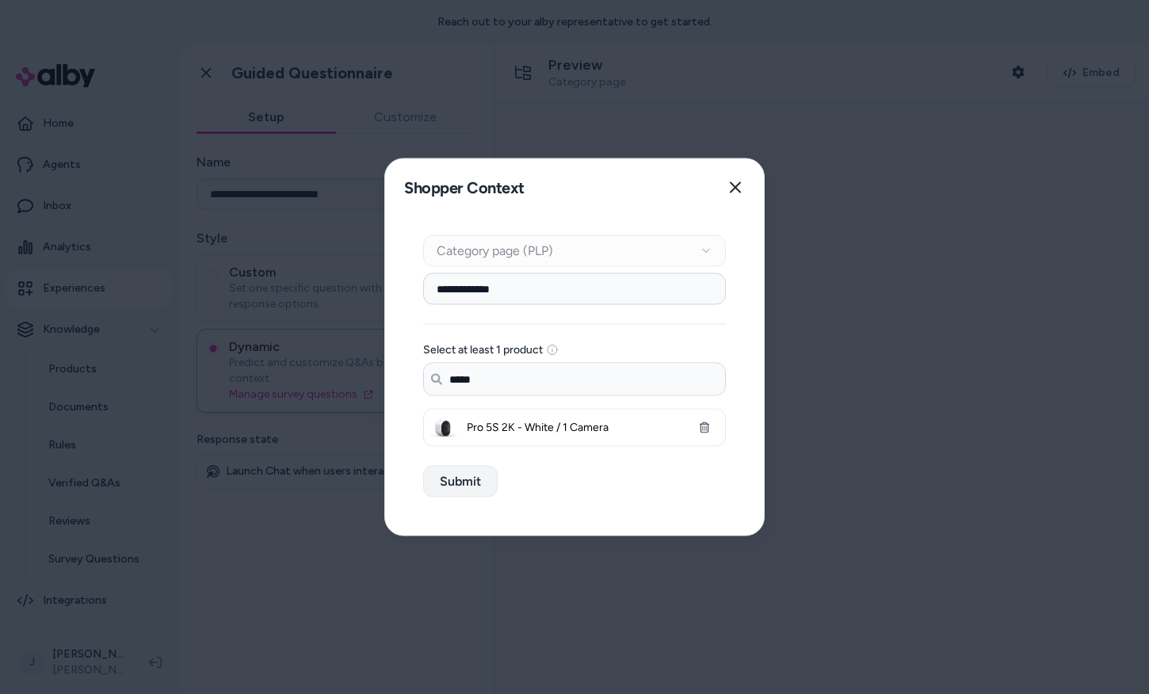
click at [456, 476] on button "Submit" at bounding box center [460, 482] width 75 height 32
click at [472, 293] on input "**********" at bounding box center [574, 289] width 303 height 32
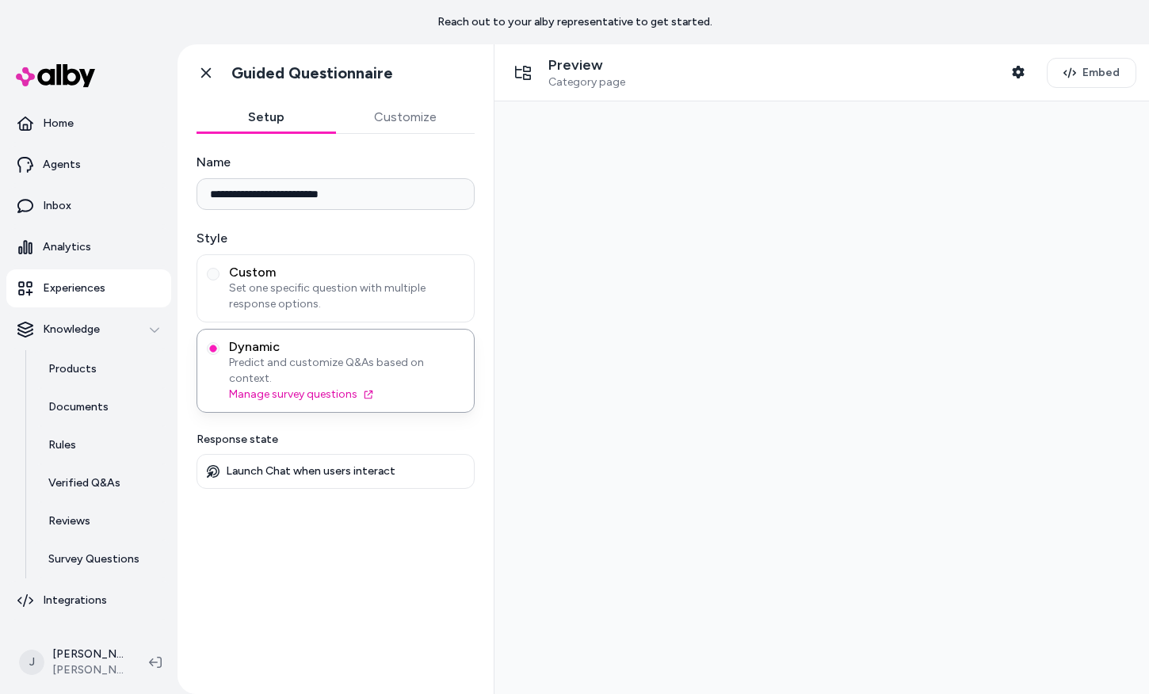
click at [561, 78] on span "Category page" at bounding box center [587, 82] width 77 height 14
click at [388, 110] on button "Customize" at bounding box center [406, 117] width 140 height 32
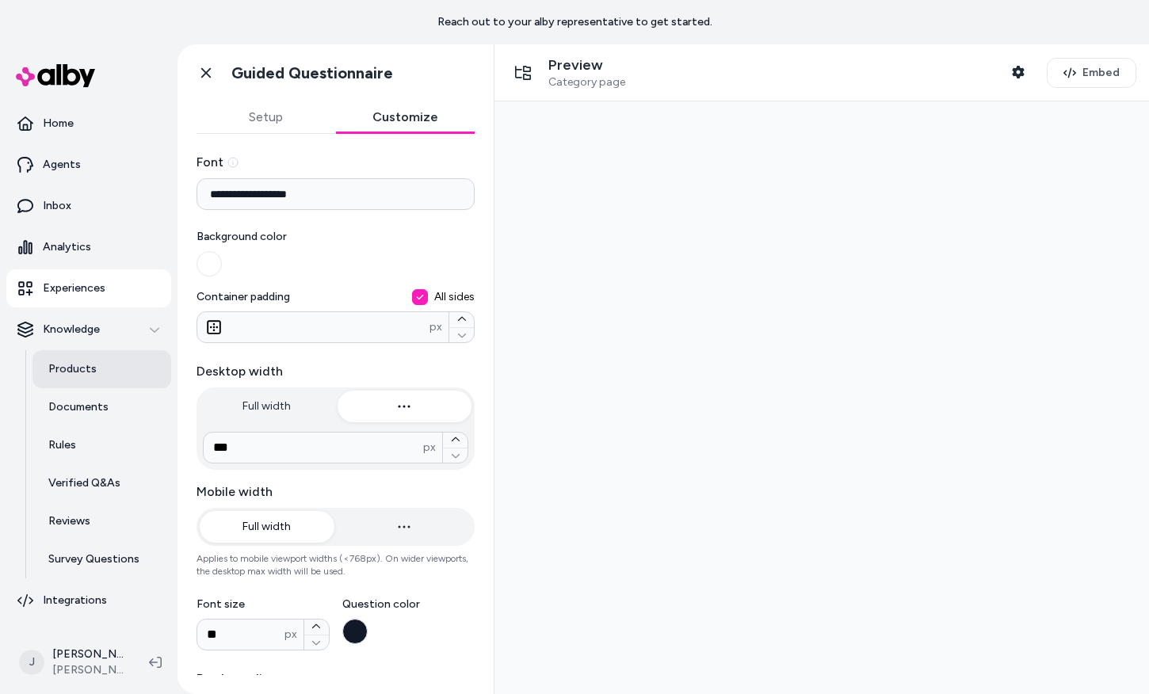
click at [85, 363] on p "Products" at bounding box center [72, 369] width 48 height 16
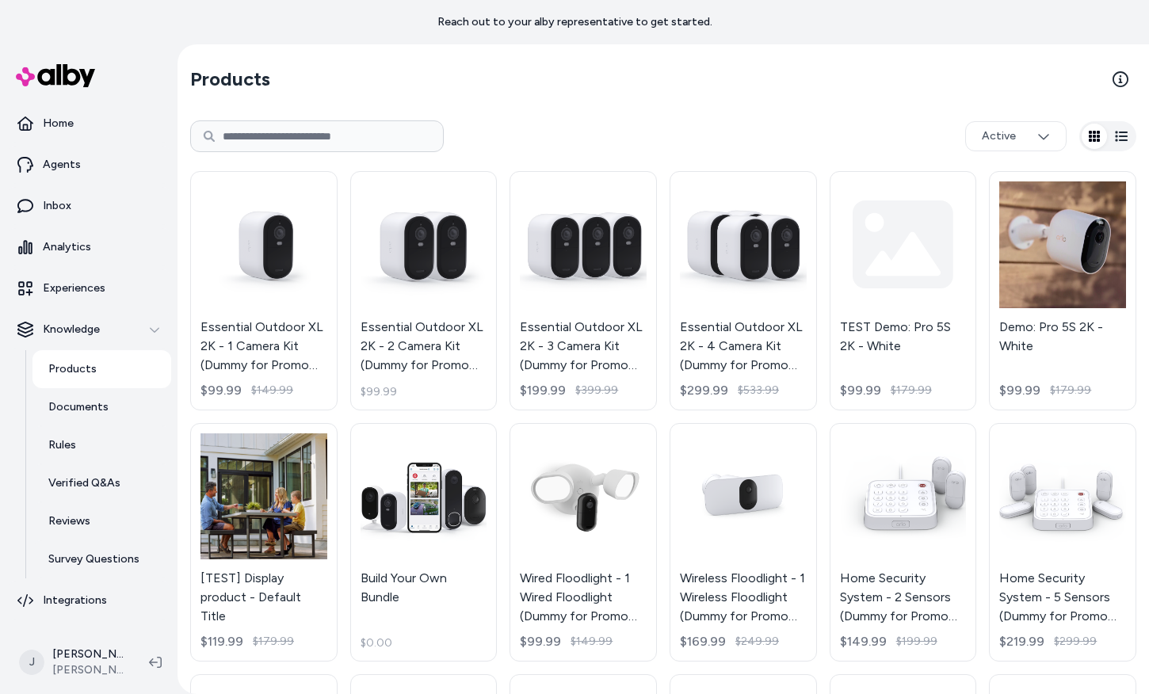
click at [384, 153] on div "Active" at bounding box center [663, 136] width 946 height 51
click at [426, 132] on input at bounding box center [317, 136] width 254 height 32
type input "******"
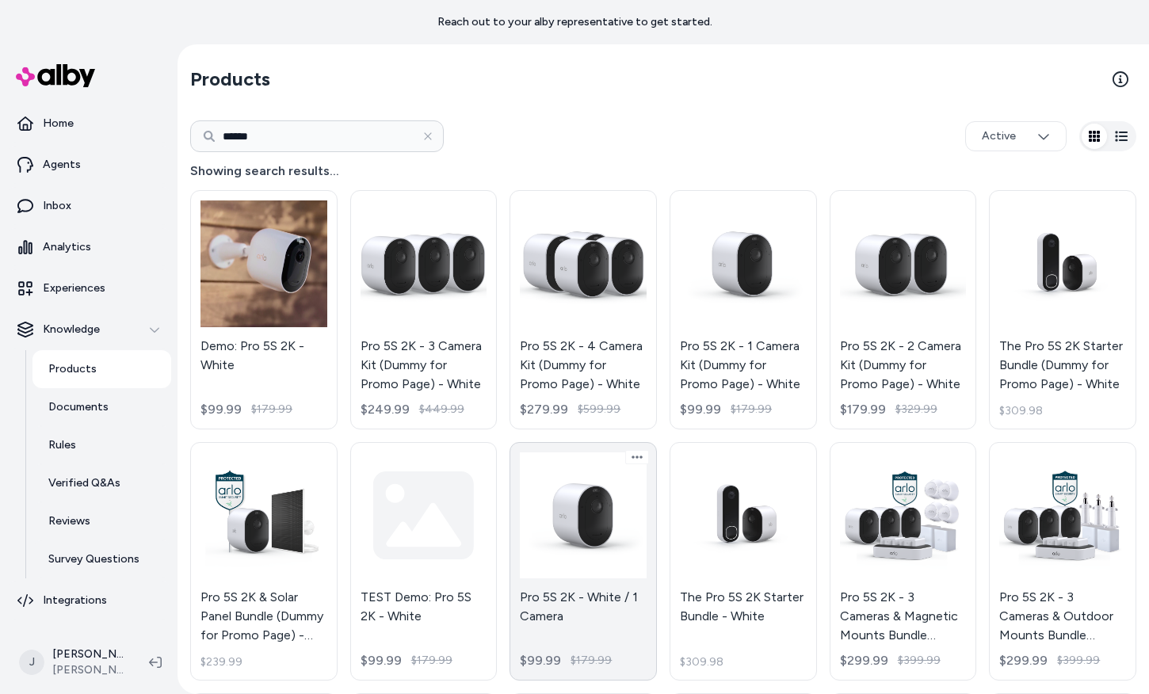
click at [556, 605] on link "Pro 5S 2K - White / 1 Camera $99.99 $179.99" at bounding box center [583, 561] width 147 height 239
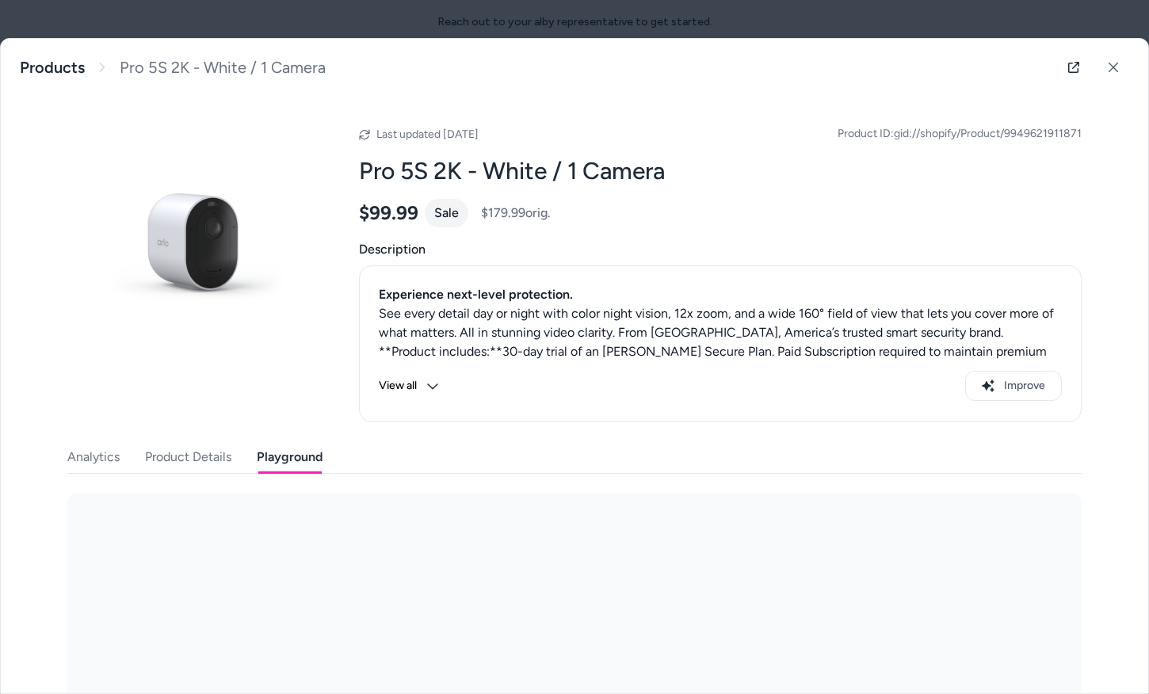
click at [267, 453] on button "Playground" at bounding box center [290, 458] width 66 height 32
click at [158, 533] on body "Reach out to your alby representative to get started. Home Agents Inbox Analyti…" at bounding box center [574, 347] width 1149 height 694
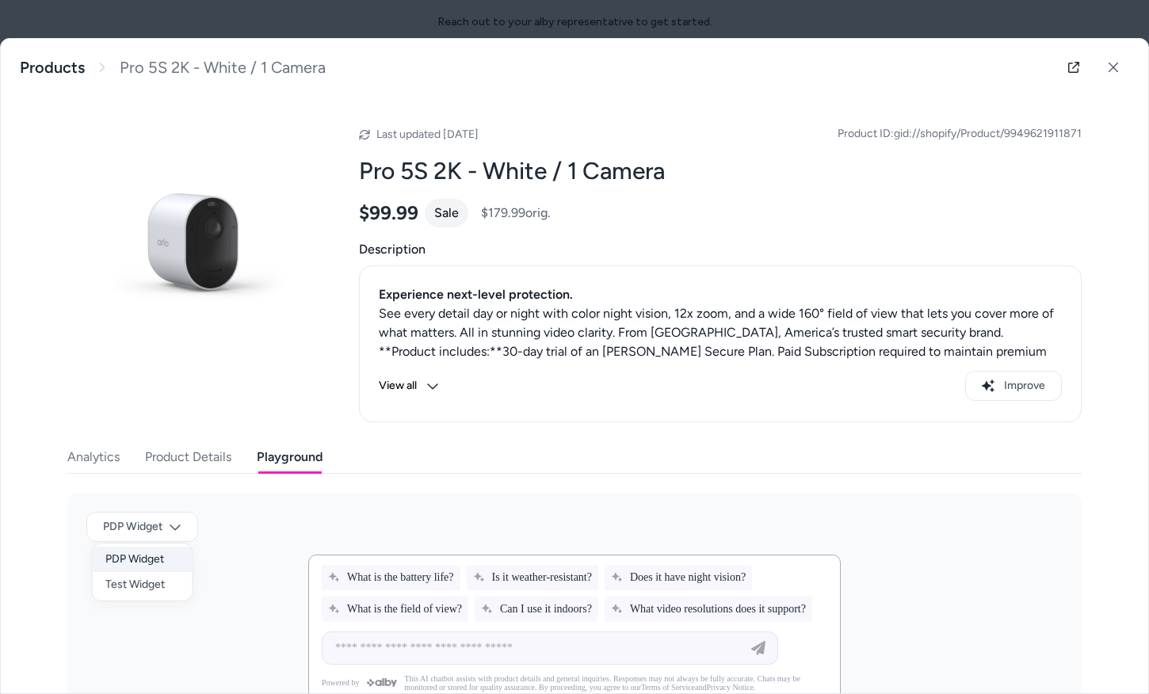
click at [146, 563] on div "PDP Widget" at bounding box center [143, 559] width 100 height 25
click at [157, 522] on body "Reach out to your alby representative to get started. Home Agents Inbox Analyti…" at bounding box center [574, 347] width 1149 height 694
click at [154, 583] on div "Test Widget" at bounding box center [143, 584] width 100 height 25
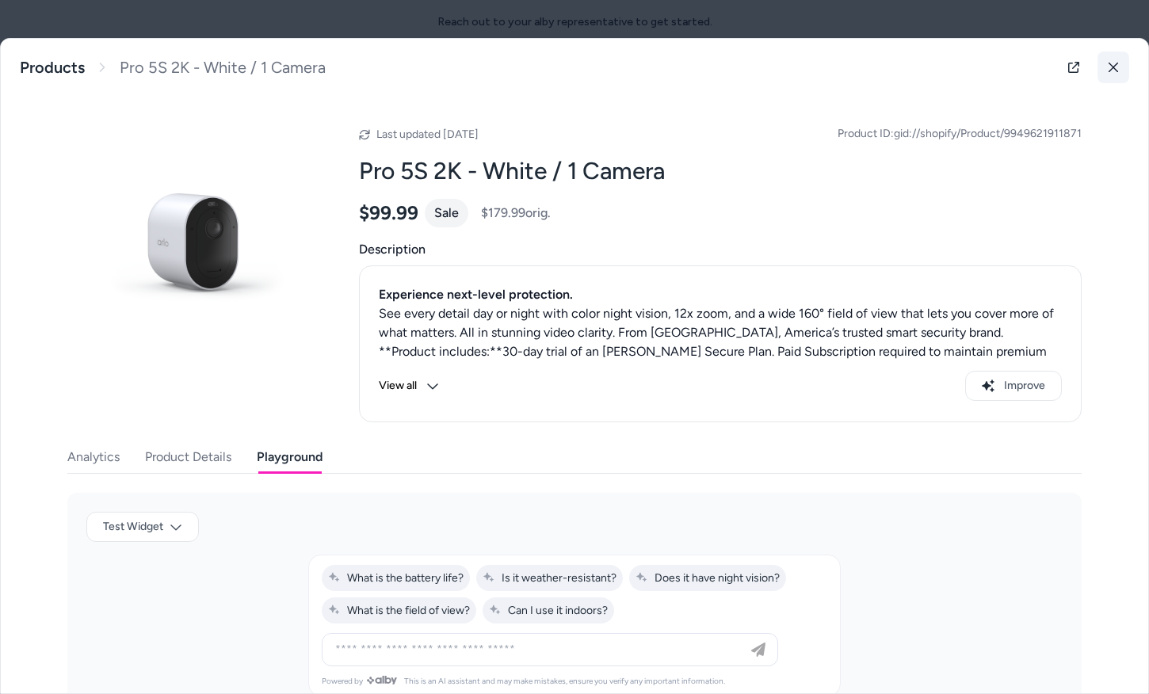
click at [1109, 71] on icon at bounding box center [1114, 68] width 10 height 10
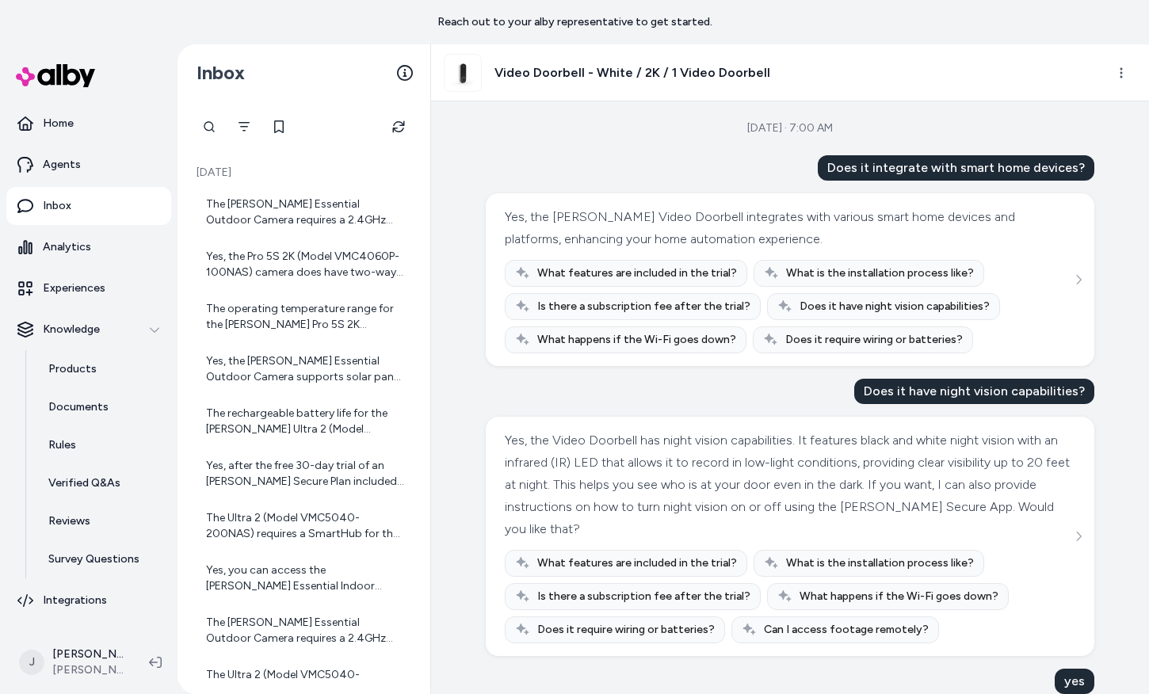
scroll to position [74, 0]
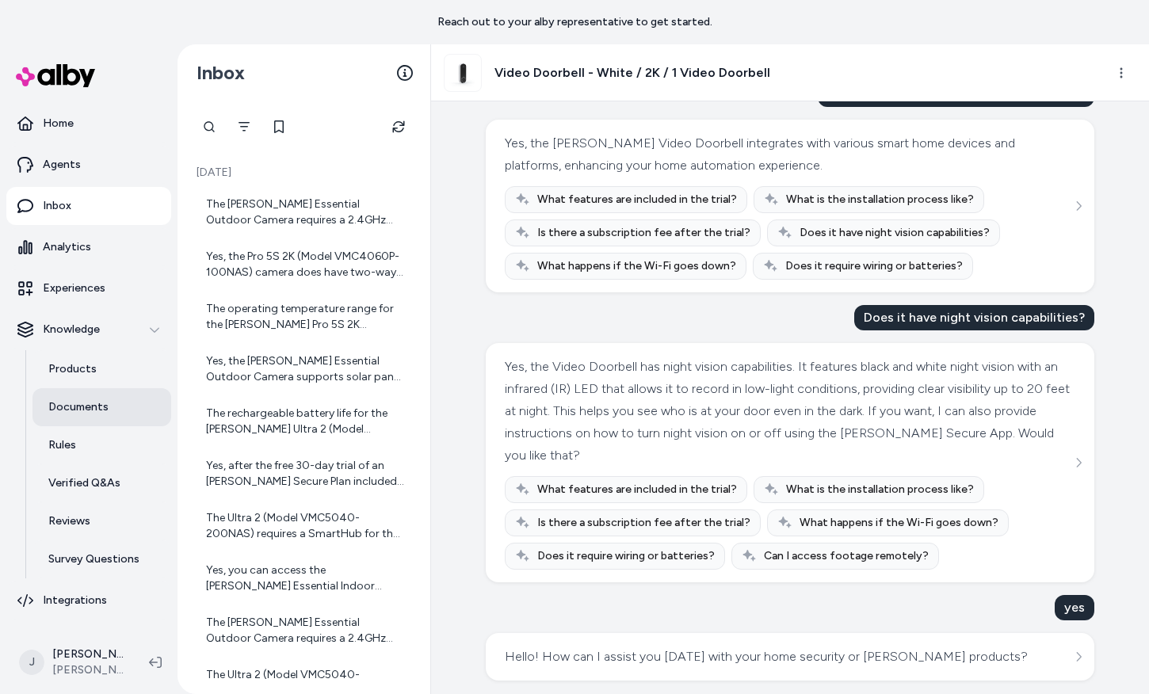
click at [75, 416] on link "Documents" at bounding box center [102, 407] width 139 height 38
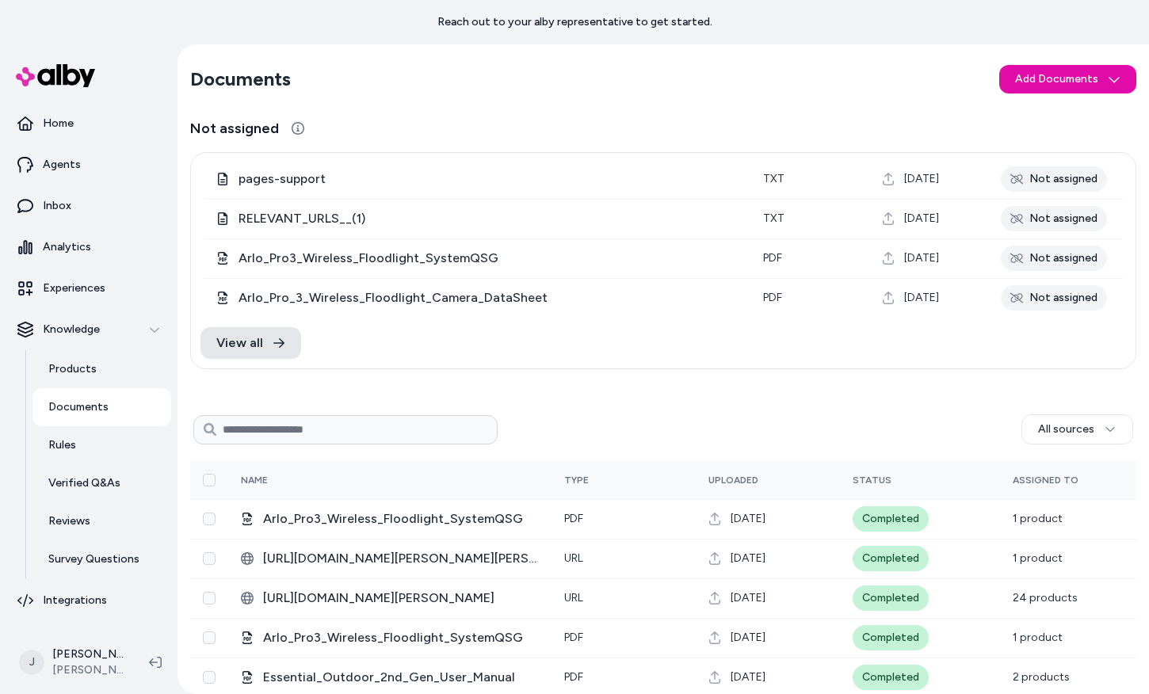
scroll to position [44, 0]
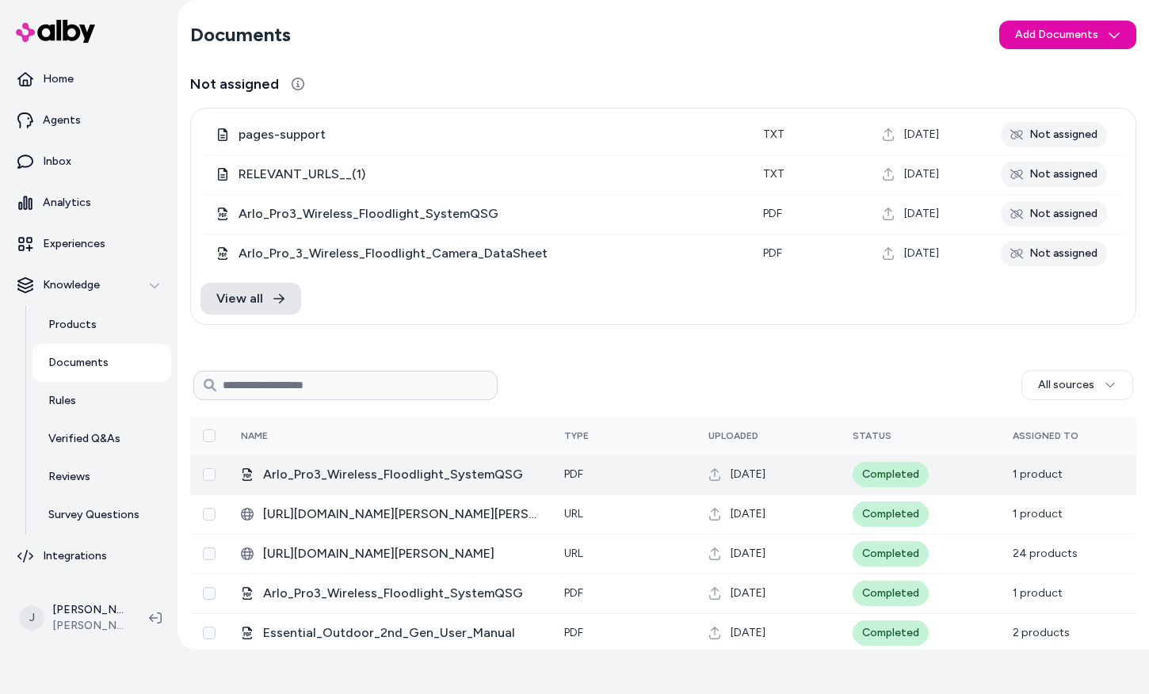
click at [214, 474] on button "Select row" at bounding box center [209, 474] width 13 height 13
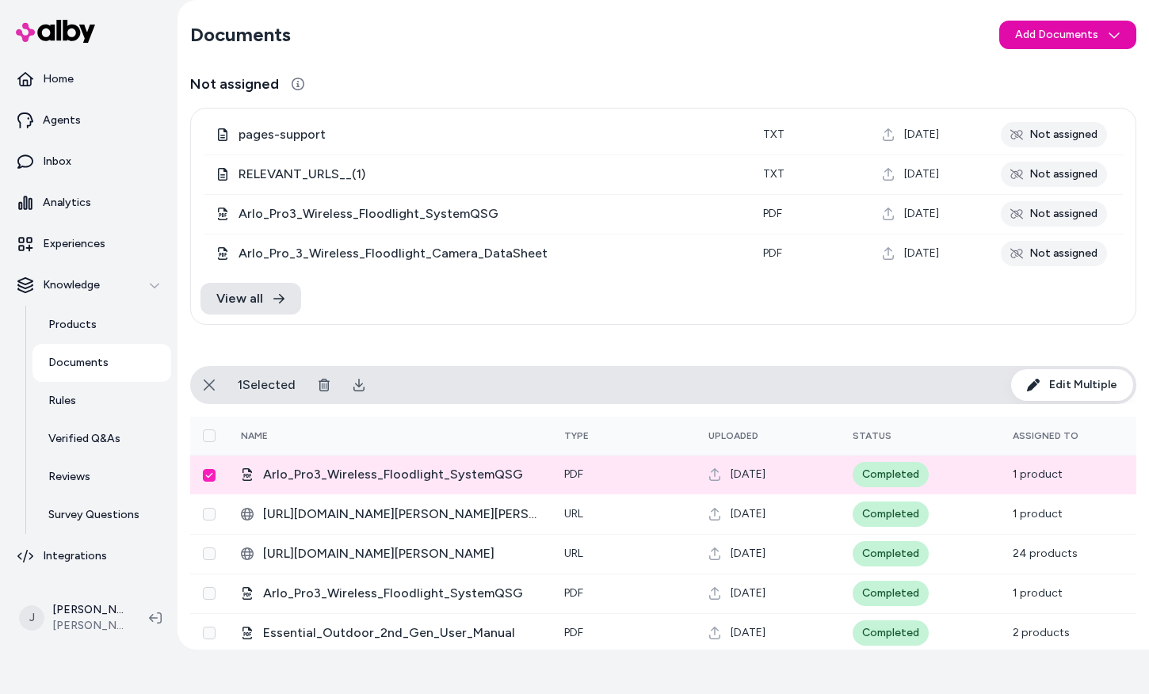
click at [1027, 384] on button "Edit Multiple" at bounding box center [1073, 385] width 122 height 32
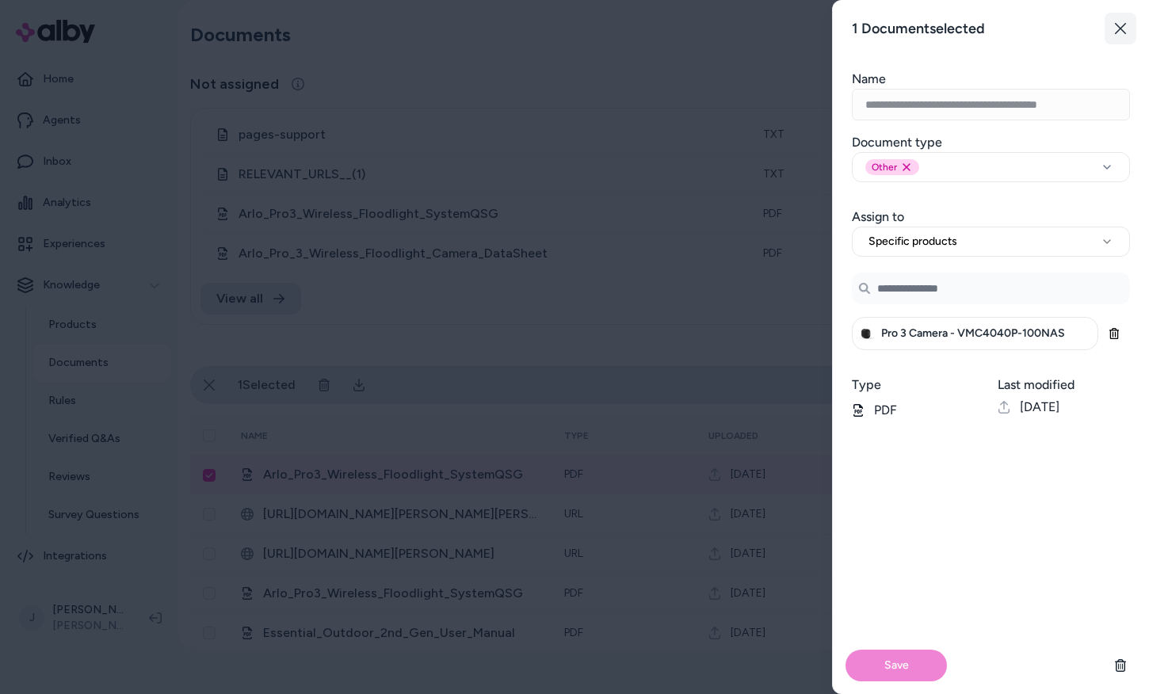
click at [1123, 23] on icon "button" at bounding box center [1121, 28] width 13 height 13
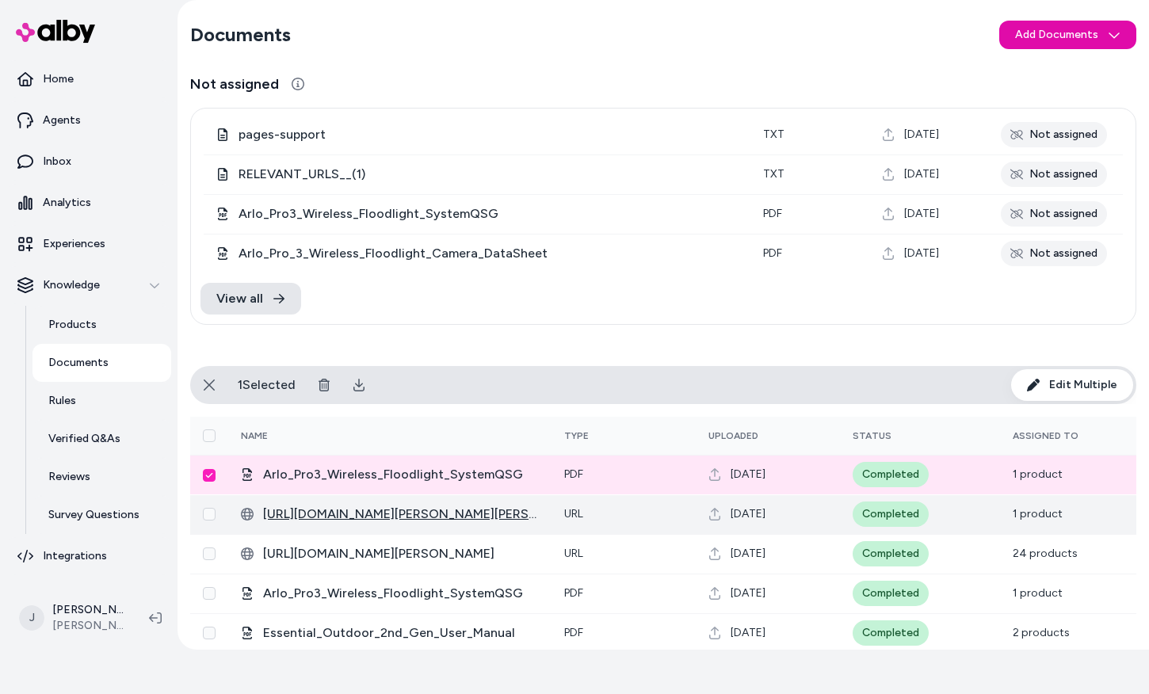
click at [335, 507] on span "[URL][DOMAIN_NAME][PERSON_NAME][PERSON_NAME]" at bounding box center [401, 514] width 276 height 19
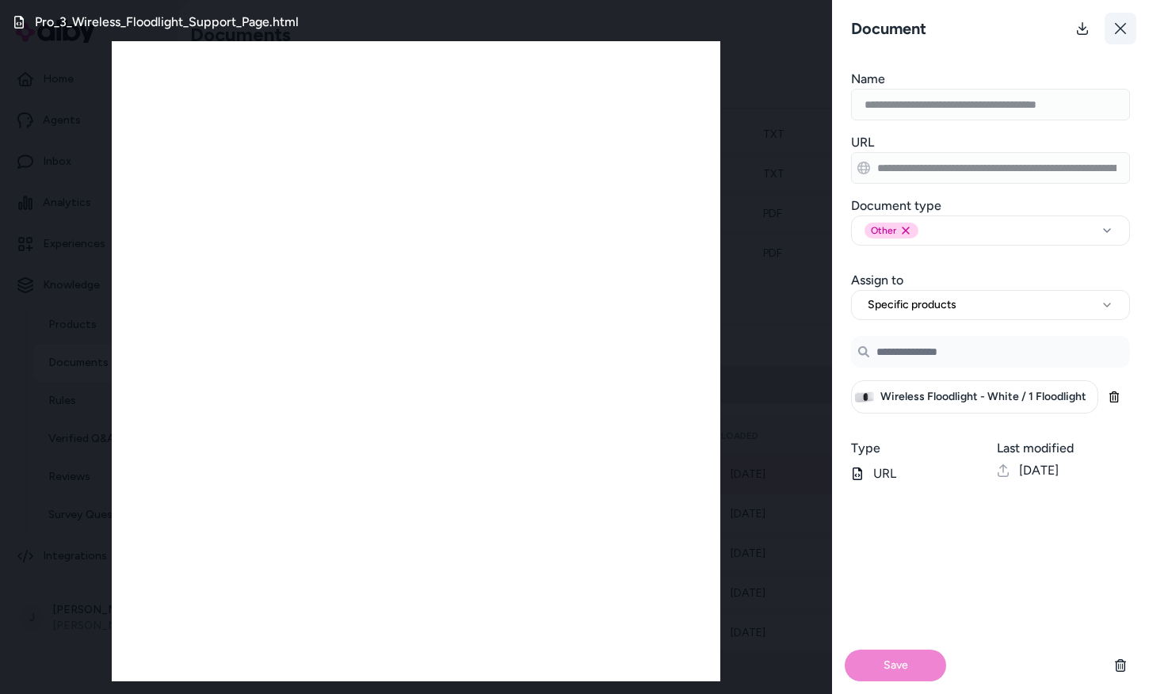
click at [1124, 28] on icon at bounding box center [1121, 28] width 13 height 13
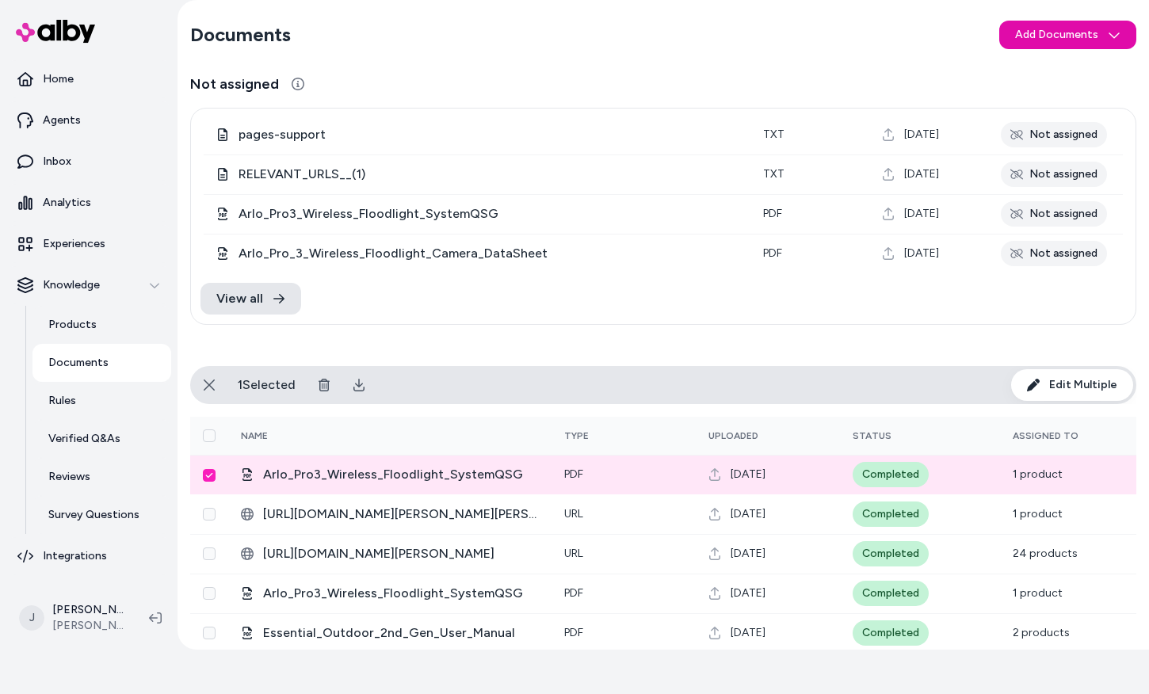
scroll to position [29, 0]
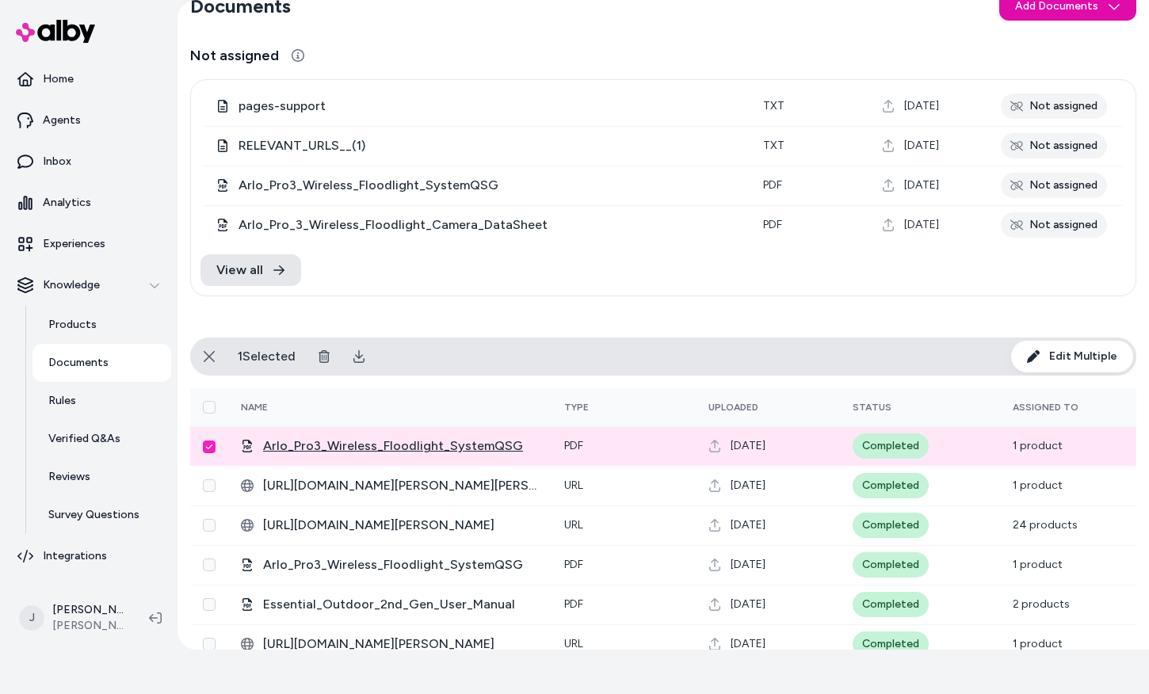
click at [460, 449] on span "Arlo_Pro3_Wireless_Floodlight_SystemQSG" at bounding box center [401, 446] width 276 height 19
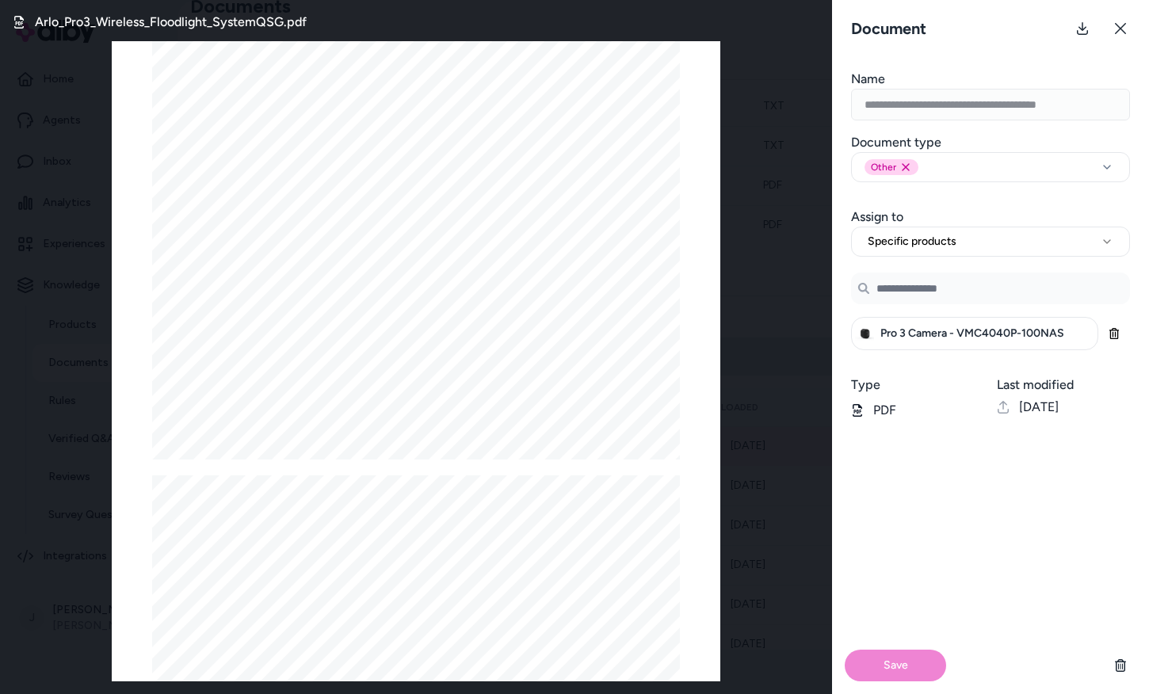
scroll to position [228, 0]
click at [1122, 34] on icon at bounding box center [1121, 28] width 13 height 13
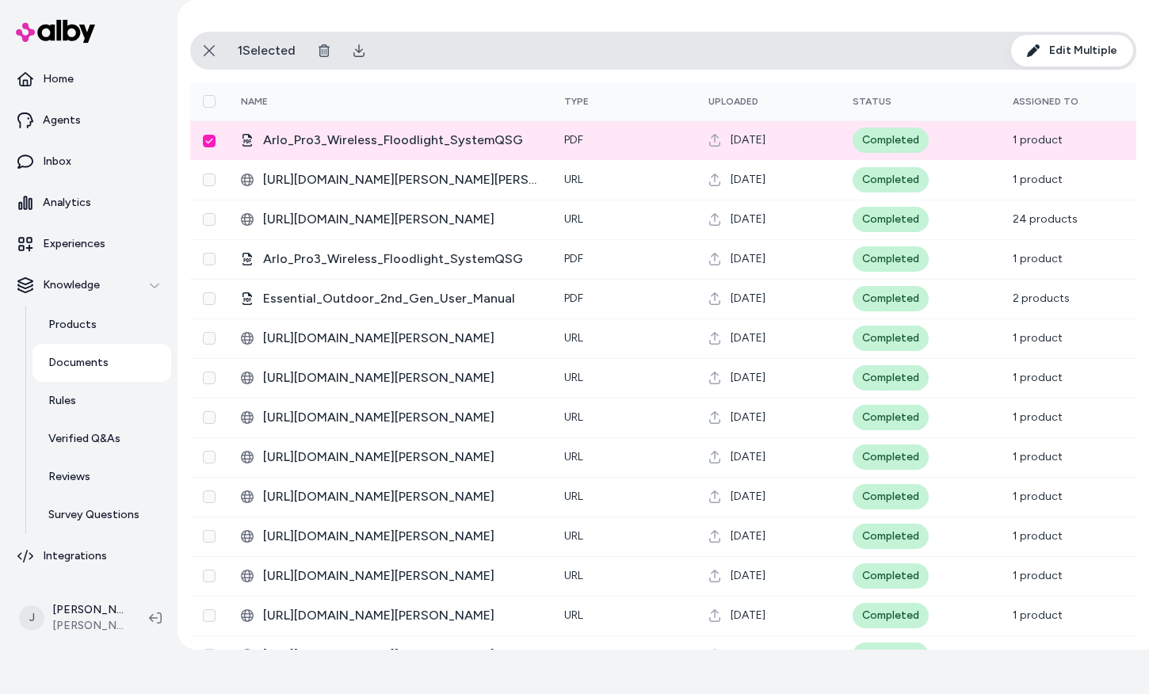
scroll to position [609, 0]
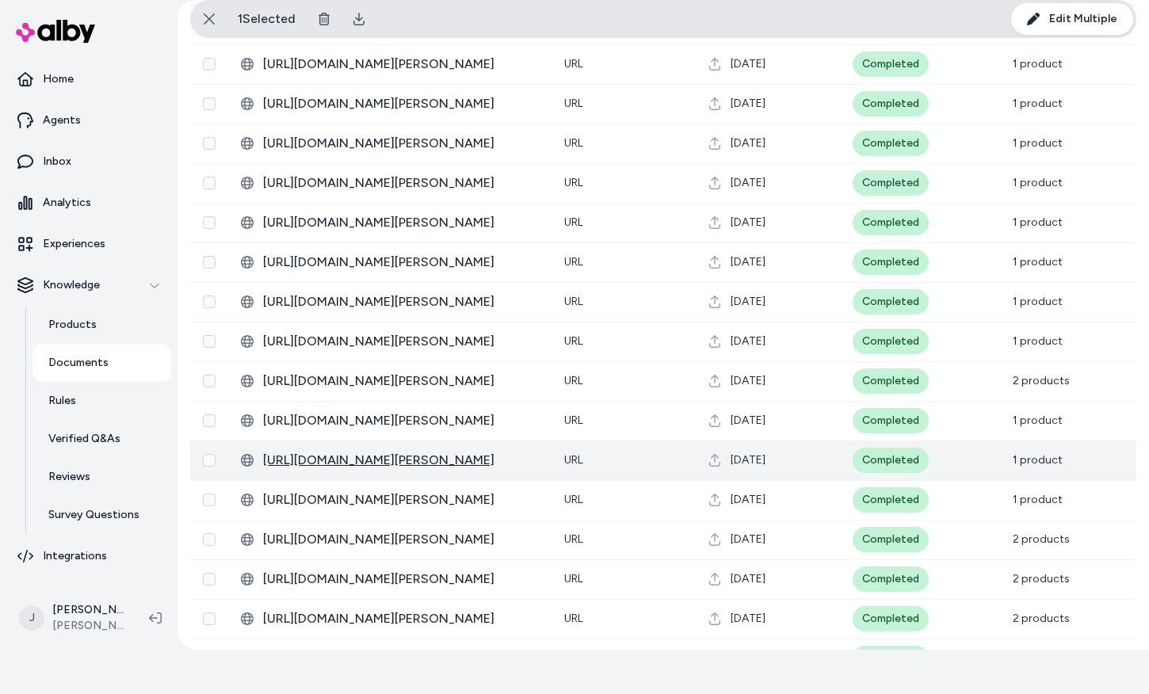
click at [362, 461] on span "[URL][DOMAIN_NAME][PERSON_NAME]" at bounding box center [401, 460] width 276 height 19
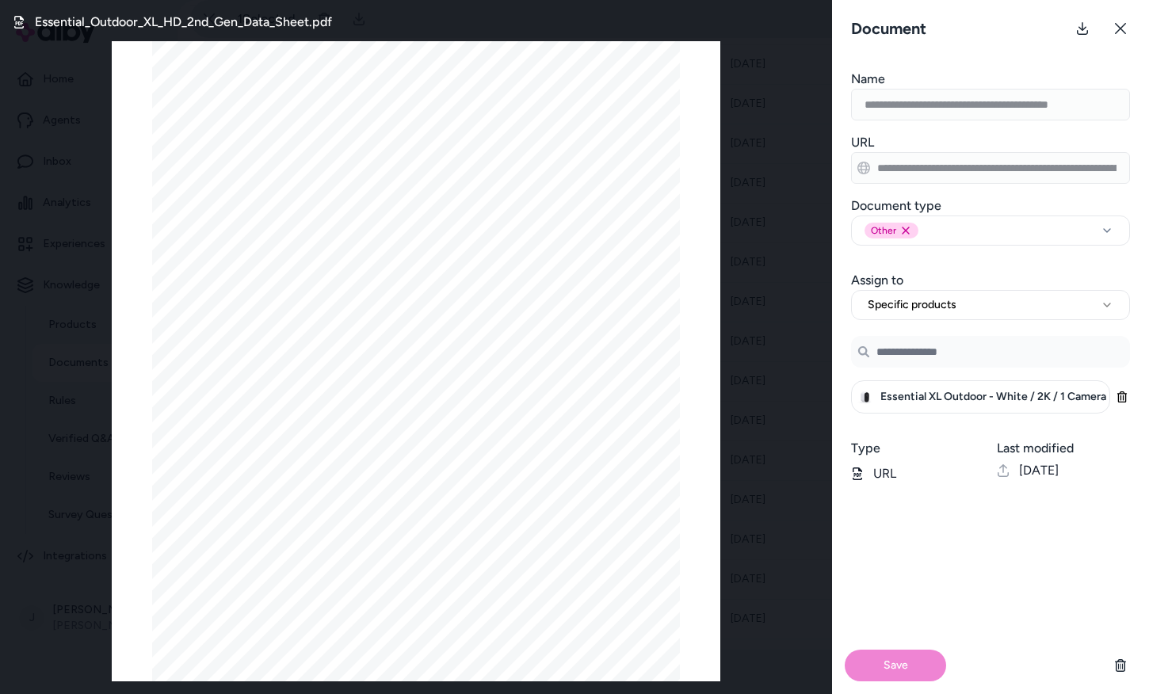
scroll to position [759, 0]
click at [1120, 17] on button at bounding box center [1121, 29] width 32 height 32
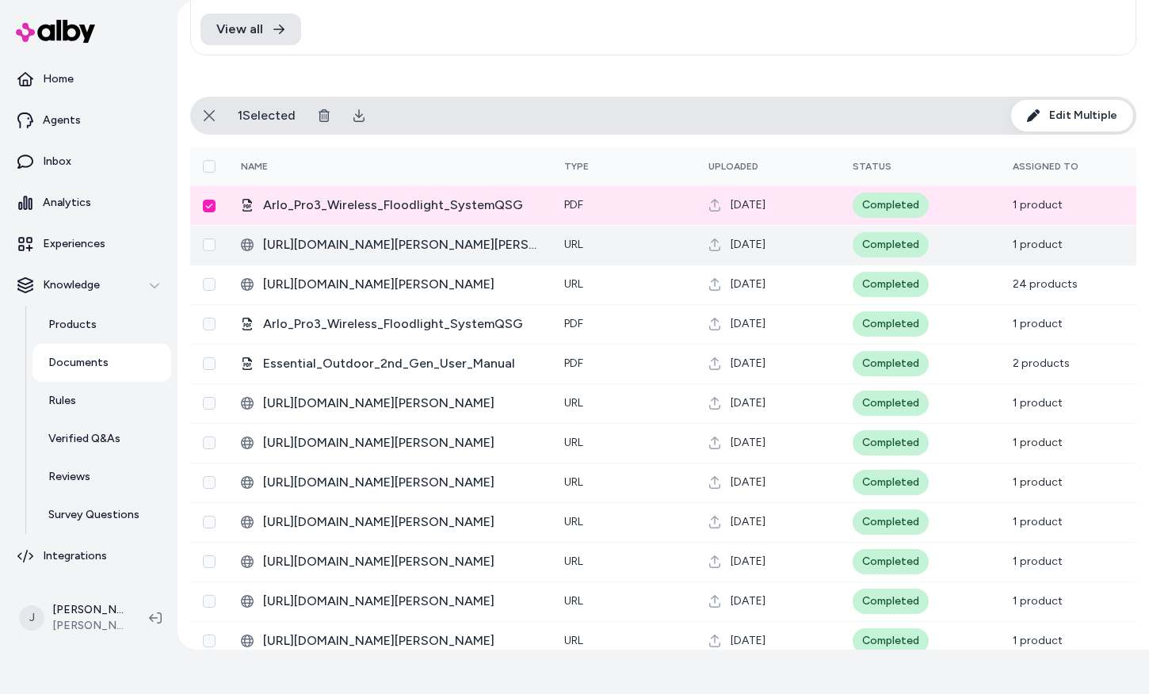
scroll to position [268, 0]
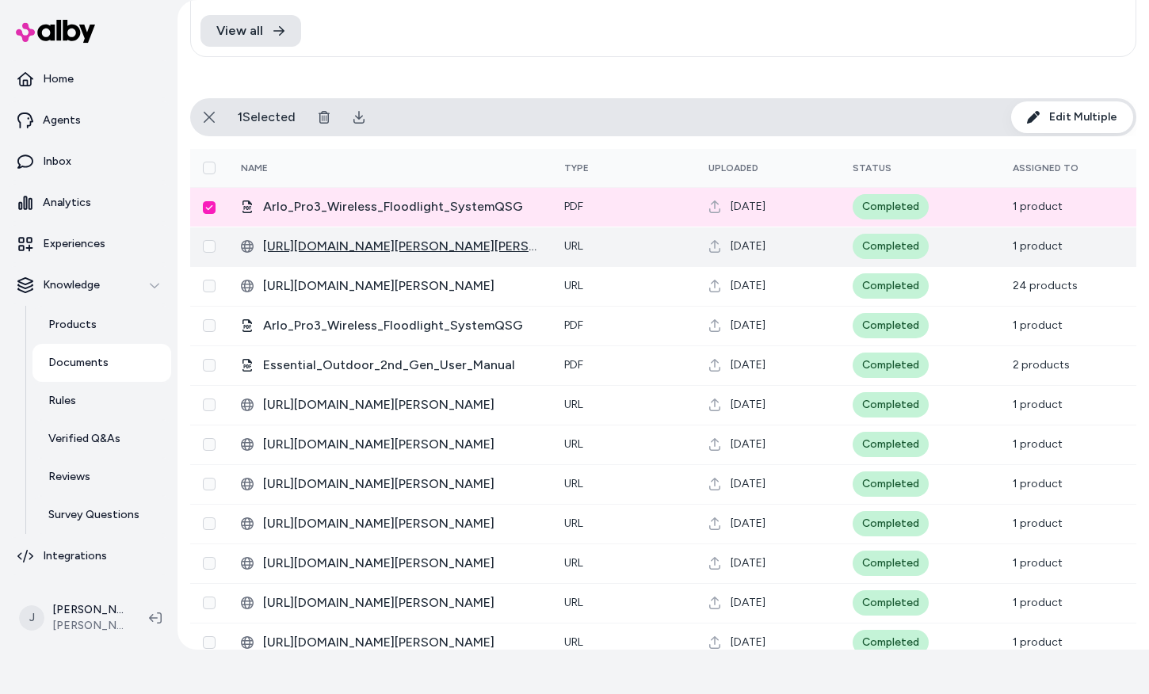
click at [441, 247] on span "[URL][DOMAIN_NAME][PERSON_NAME][PERSON_NAME]" at bounding box center [401, 246] width 276 height 19
